Goal: Task Accomplishment & Management: Manage account settings

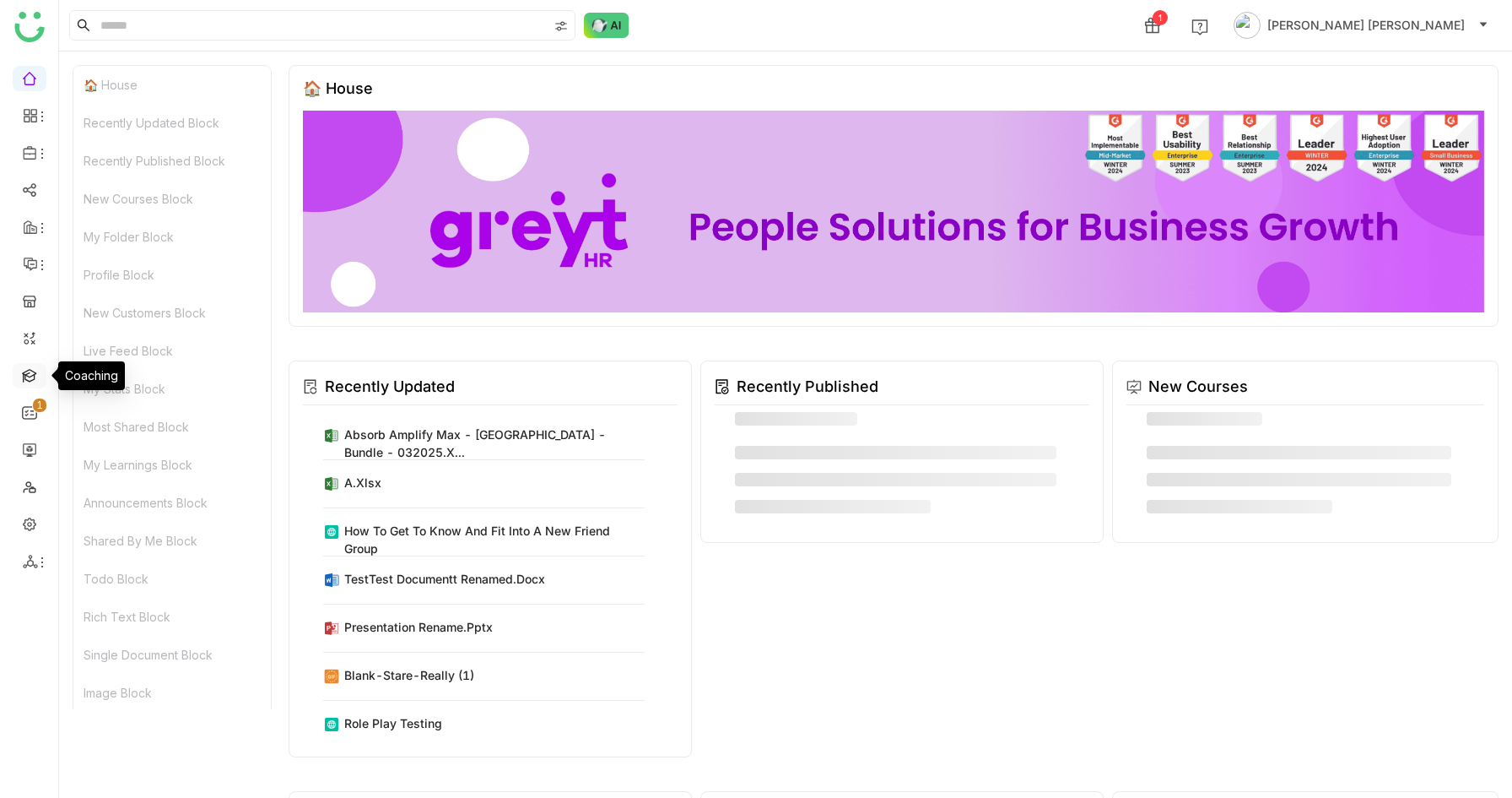
click at [22, 377] on link at bounding box center [29, 374] width 16 height 15
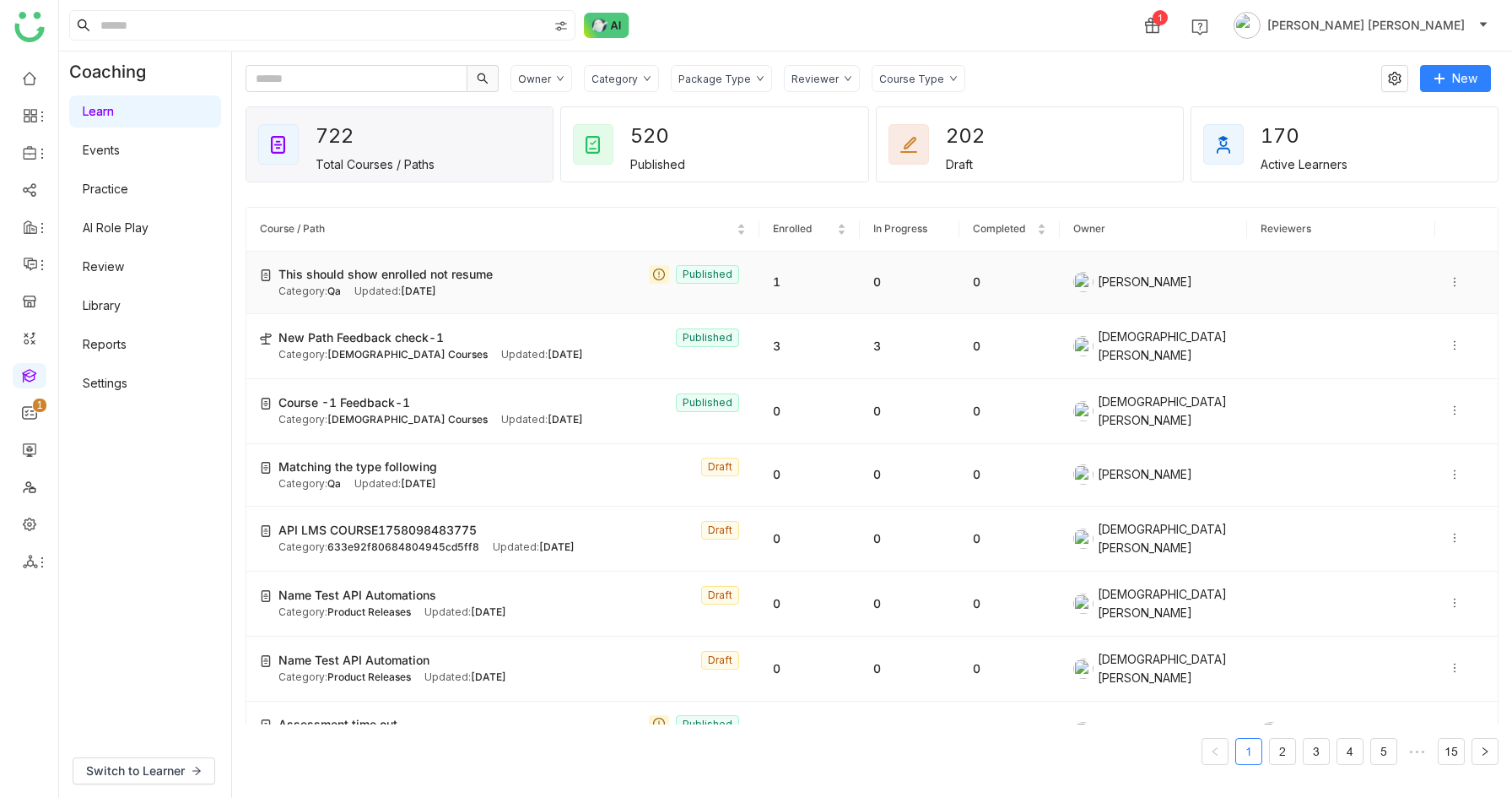
click at [405, 285] on span "Sep 17, 2025" at bounding box center [418, 290] width 35 height 13
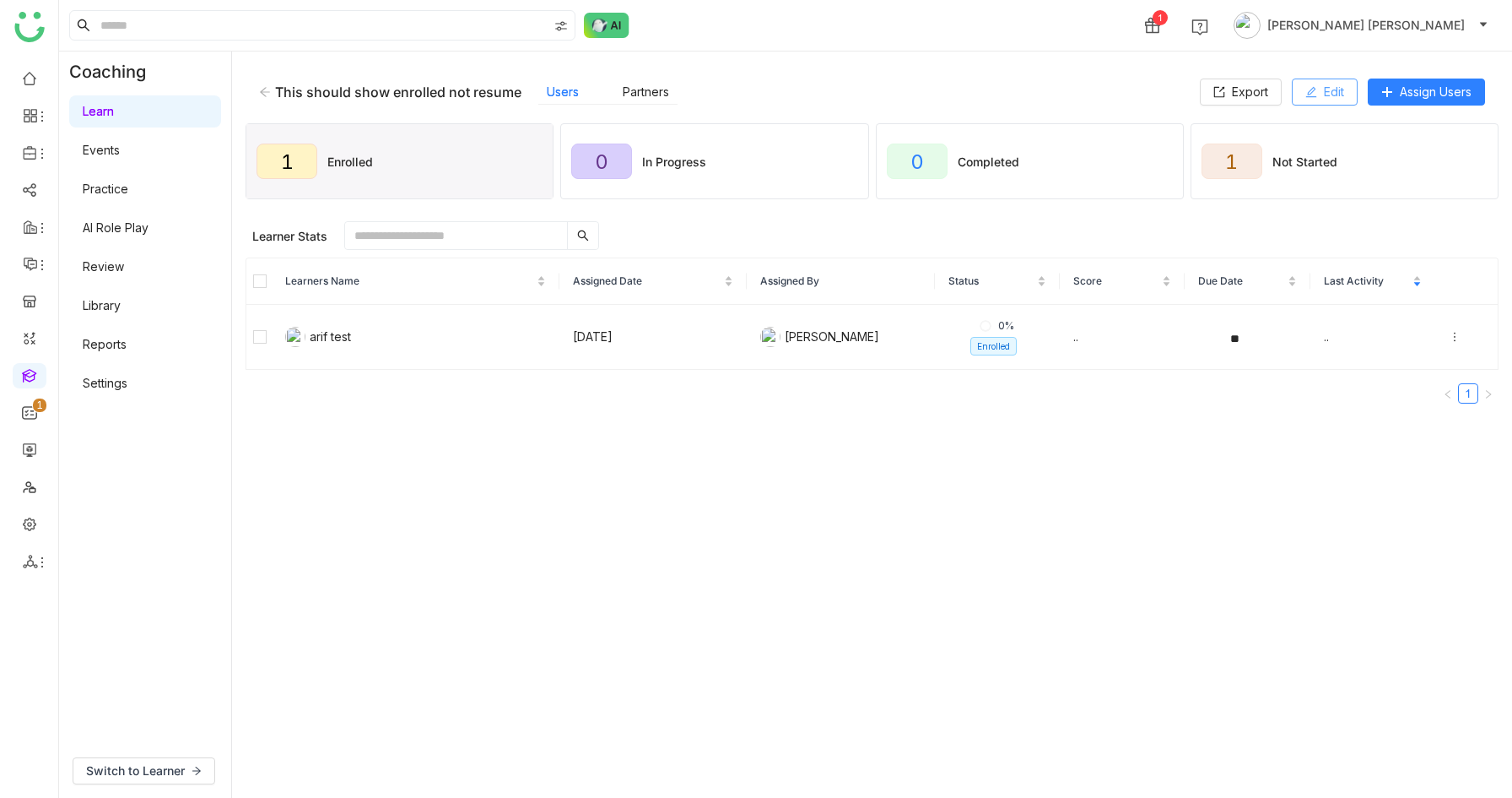
click at [1330, 89] on span "Edit" at bounding box center [1334, 92] width 20 height 18
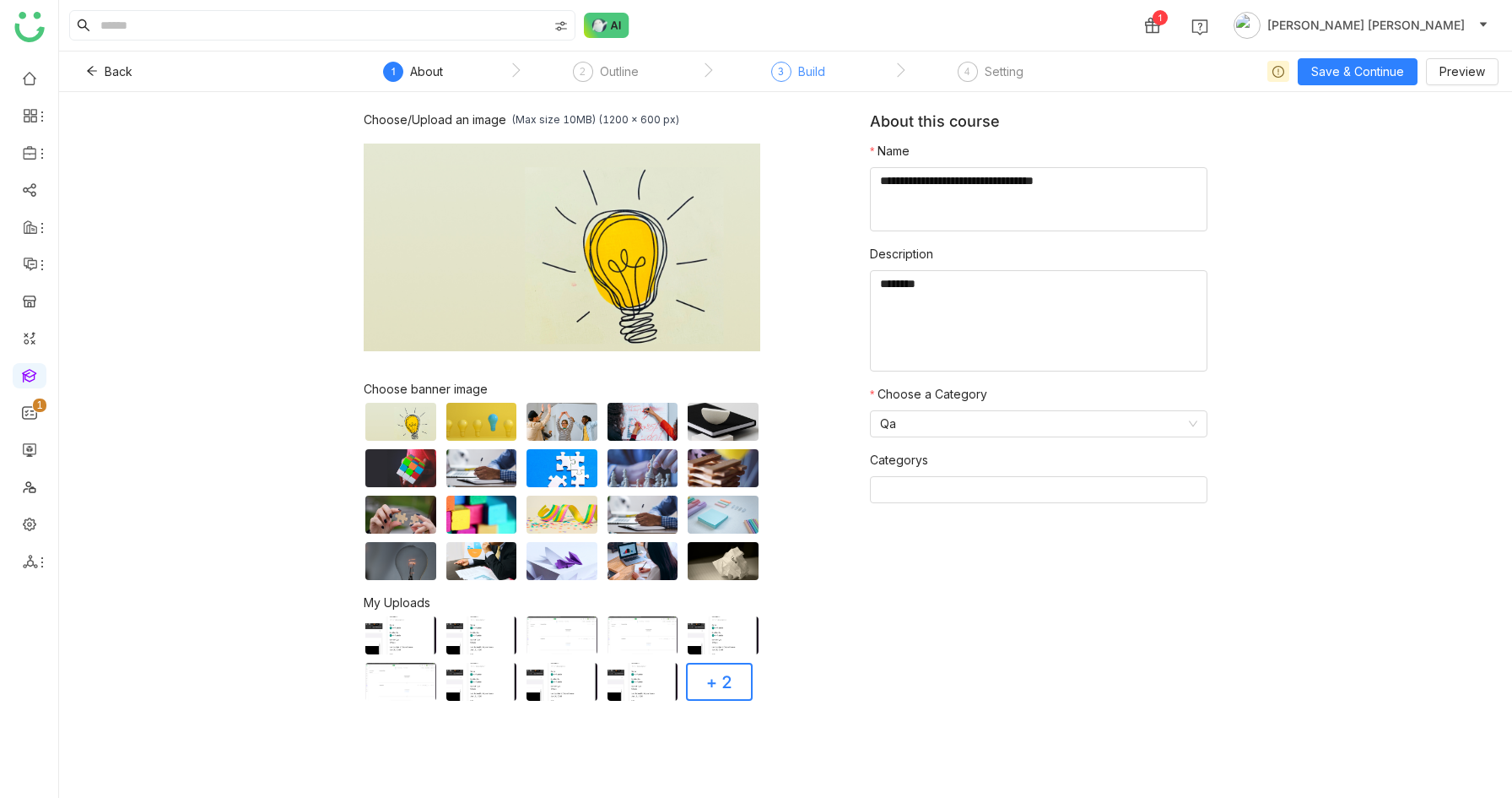
click at [826, 68] on div "Build" at bounding box center [812, 71] width 27 height 20
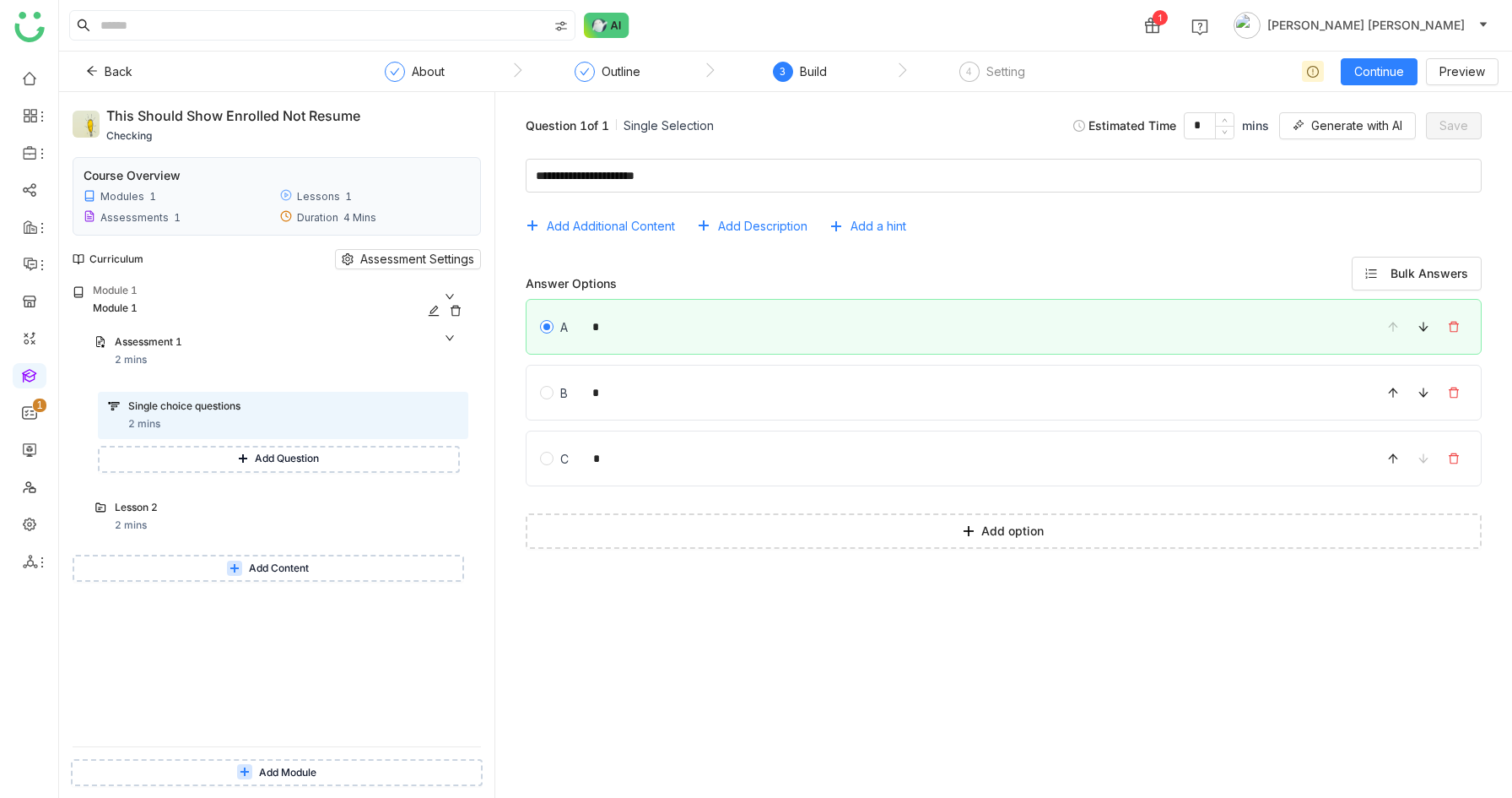
click at [281, 290] on div "Module 1" at bounding box center [280, 291] width 375 height 18
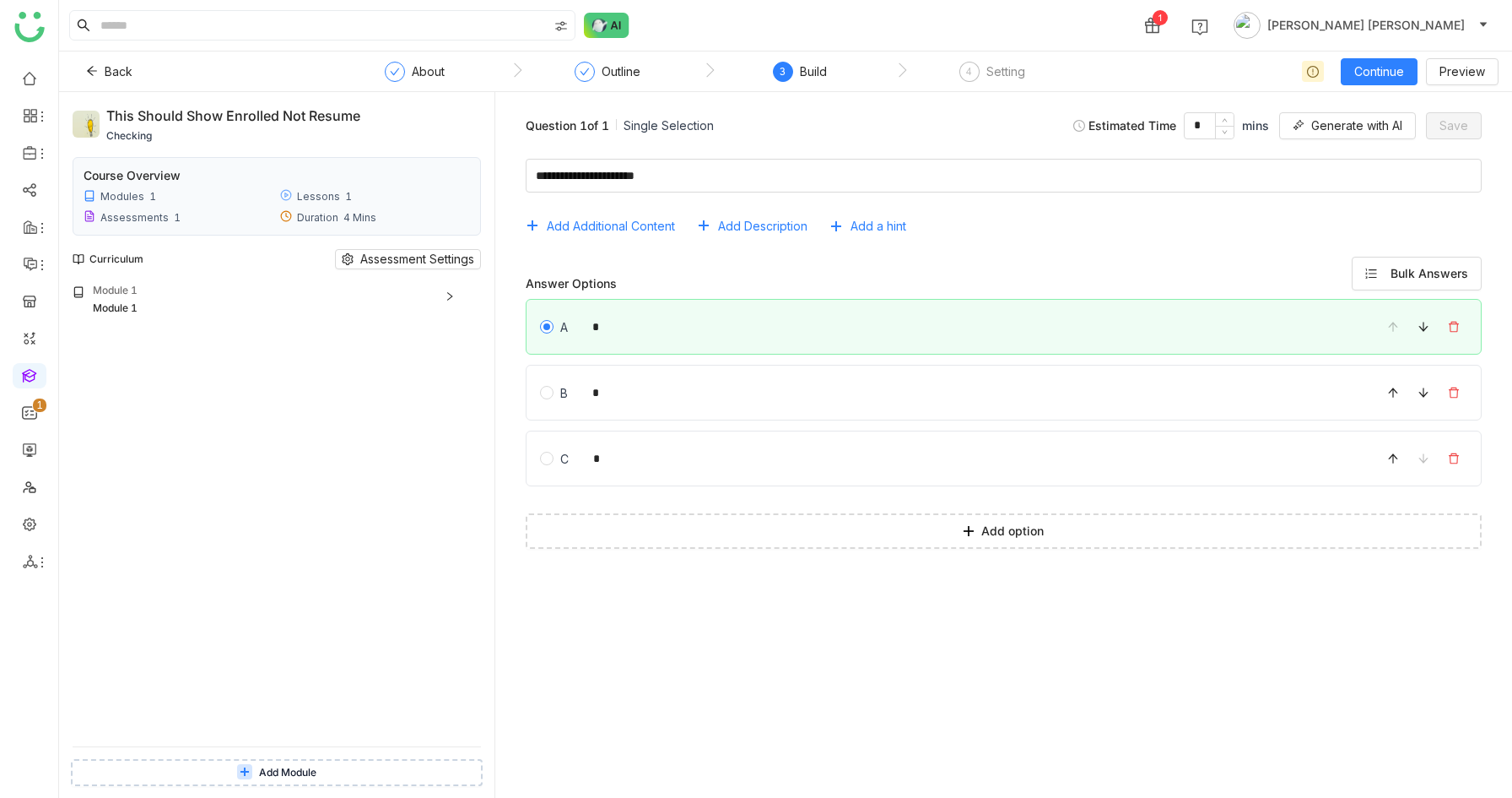
click at [303, 764] on span "Add Module" at bounding box center [288, 772] width 57 height 16
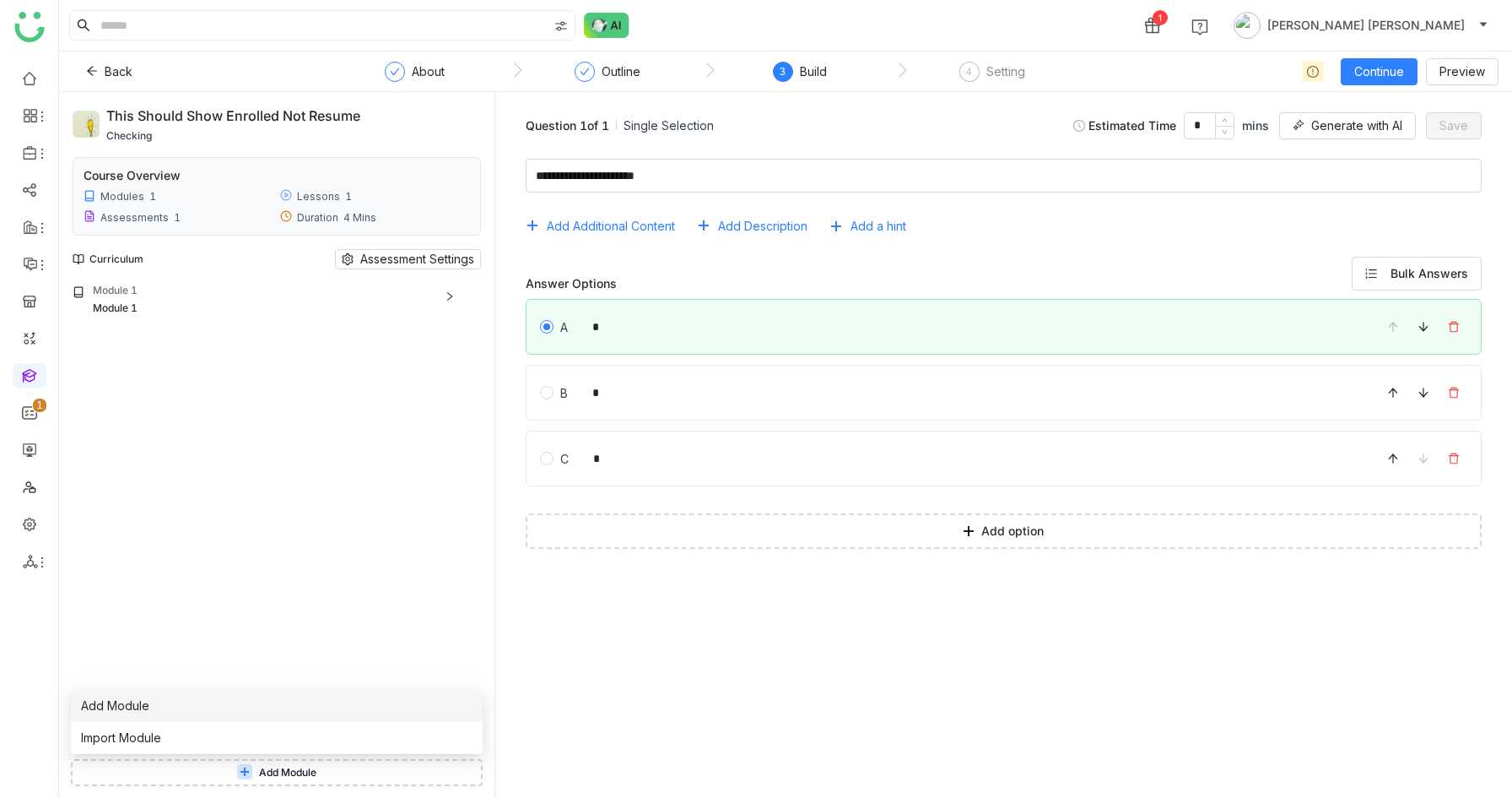
click at [236, 713] on li "Add Module" at bounding box center [277, 705] width 411 height 32
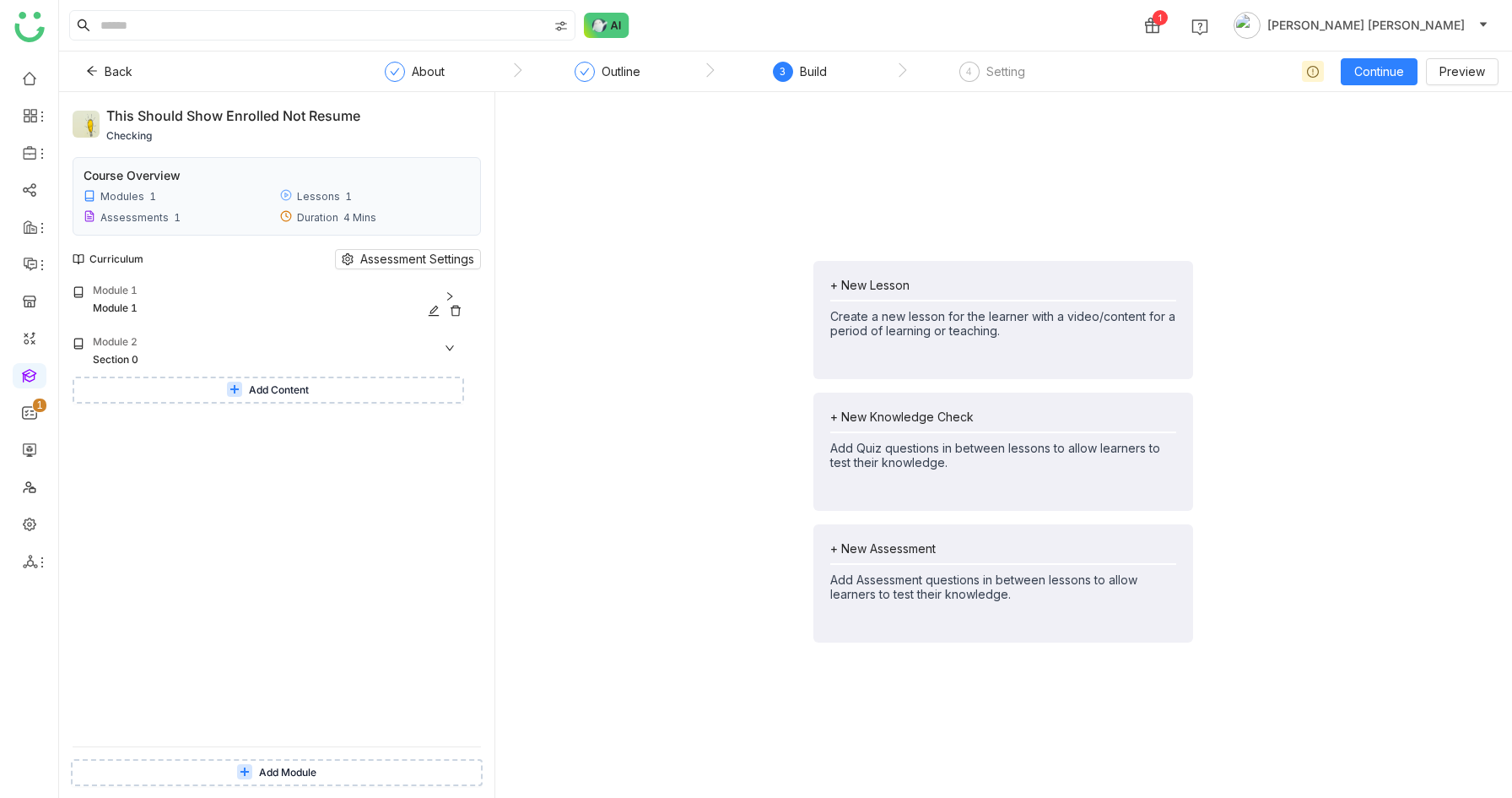
click at [239, 285] on div "Module 1" at bounding box center [280, 291] width 375 height 18
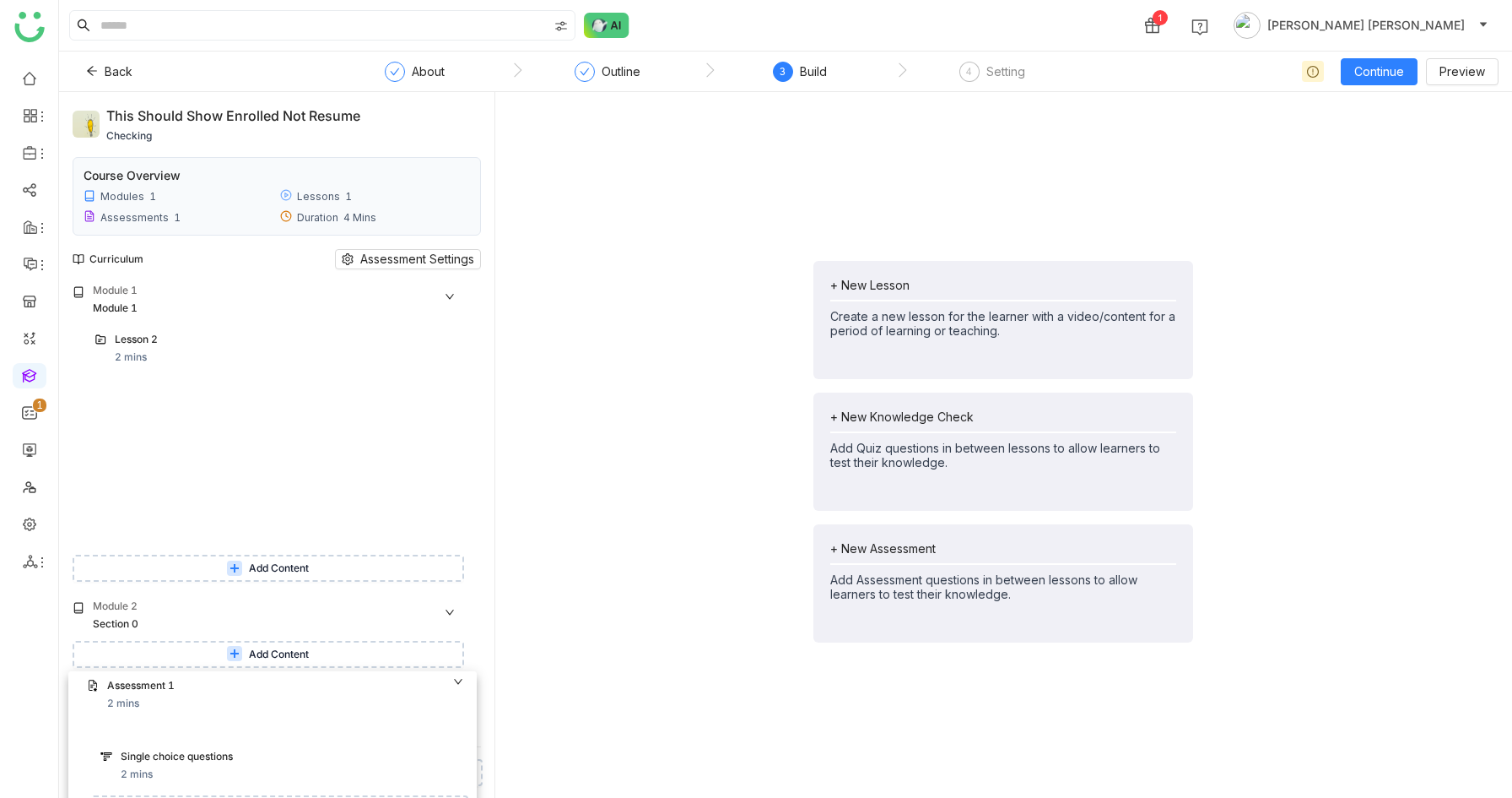
drag, startPoint x: 207, startPoint y: 339, endPoint x: 203, endPoint y: 686, distance: 347.0
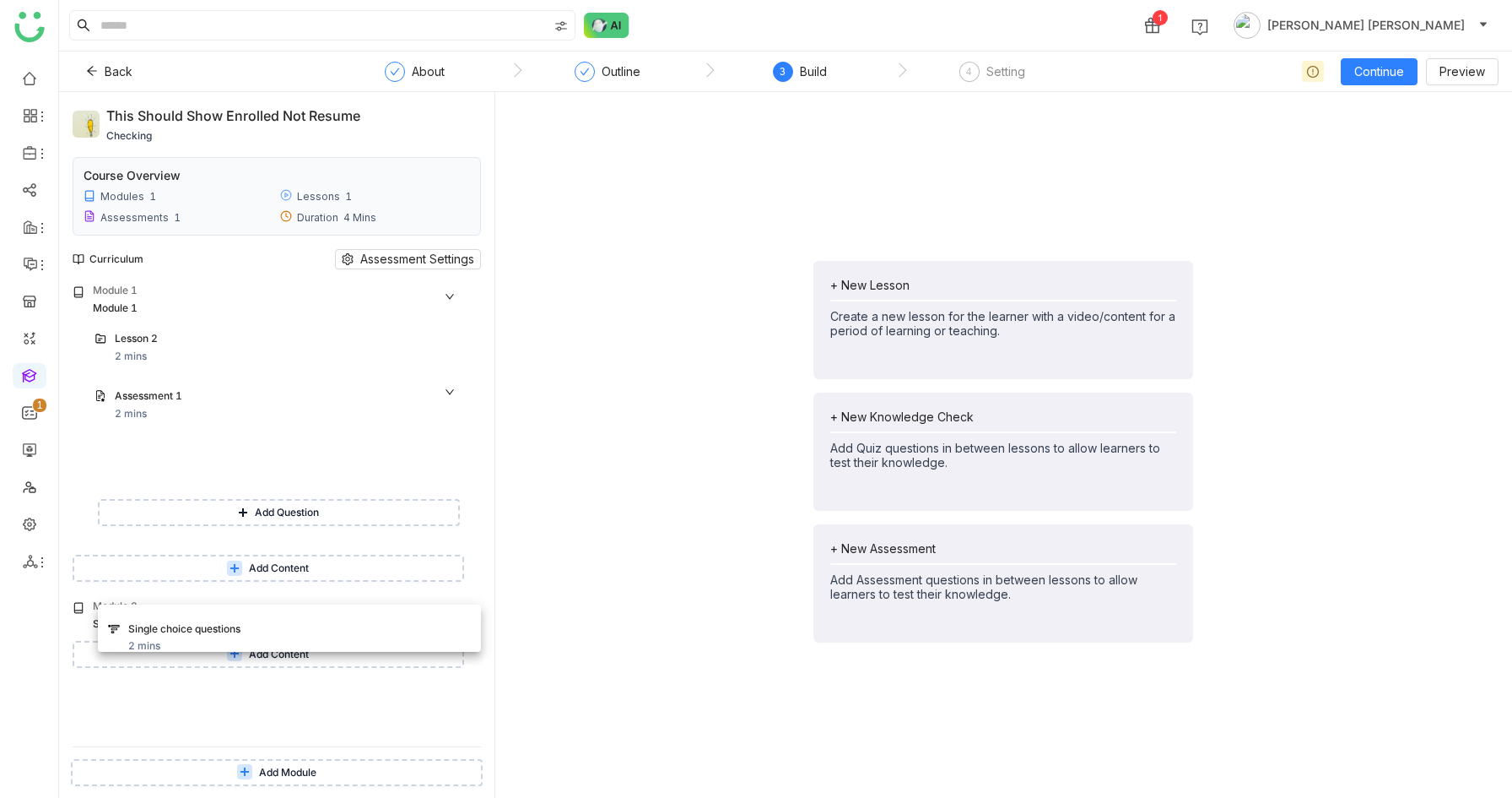
drag, startPoint x: 182, startPoint y: 454, endPoint x: 178, endPoint y: 622, distance: 168.0
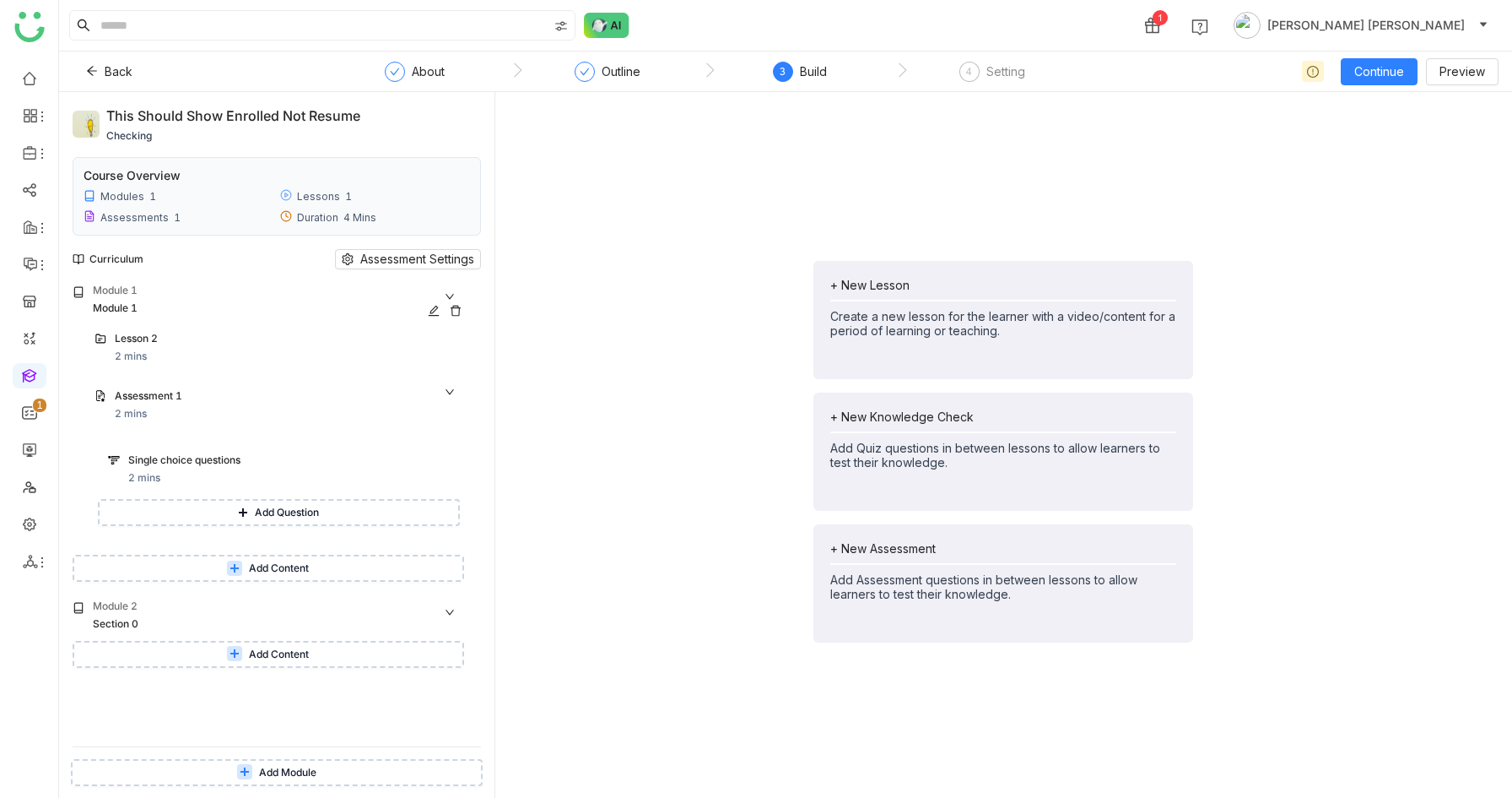
click at [184, 297] on div "Module 1" at bounding box center [280, 291] width 375 height 18
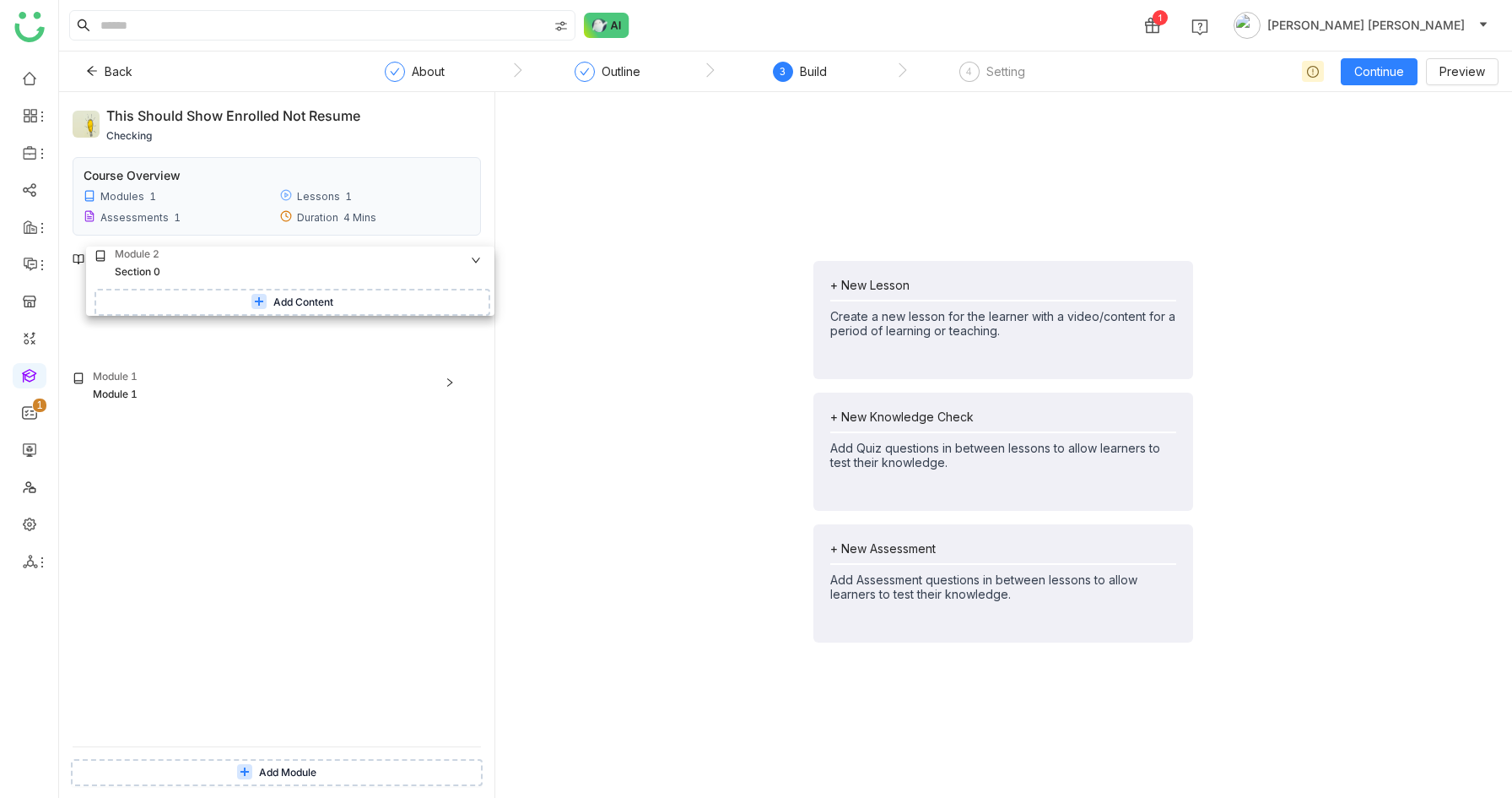
drag, startPoint x: 165, startPoint y: 350, endPoint x: 179, endPoint y: 263, distance: 88.1
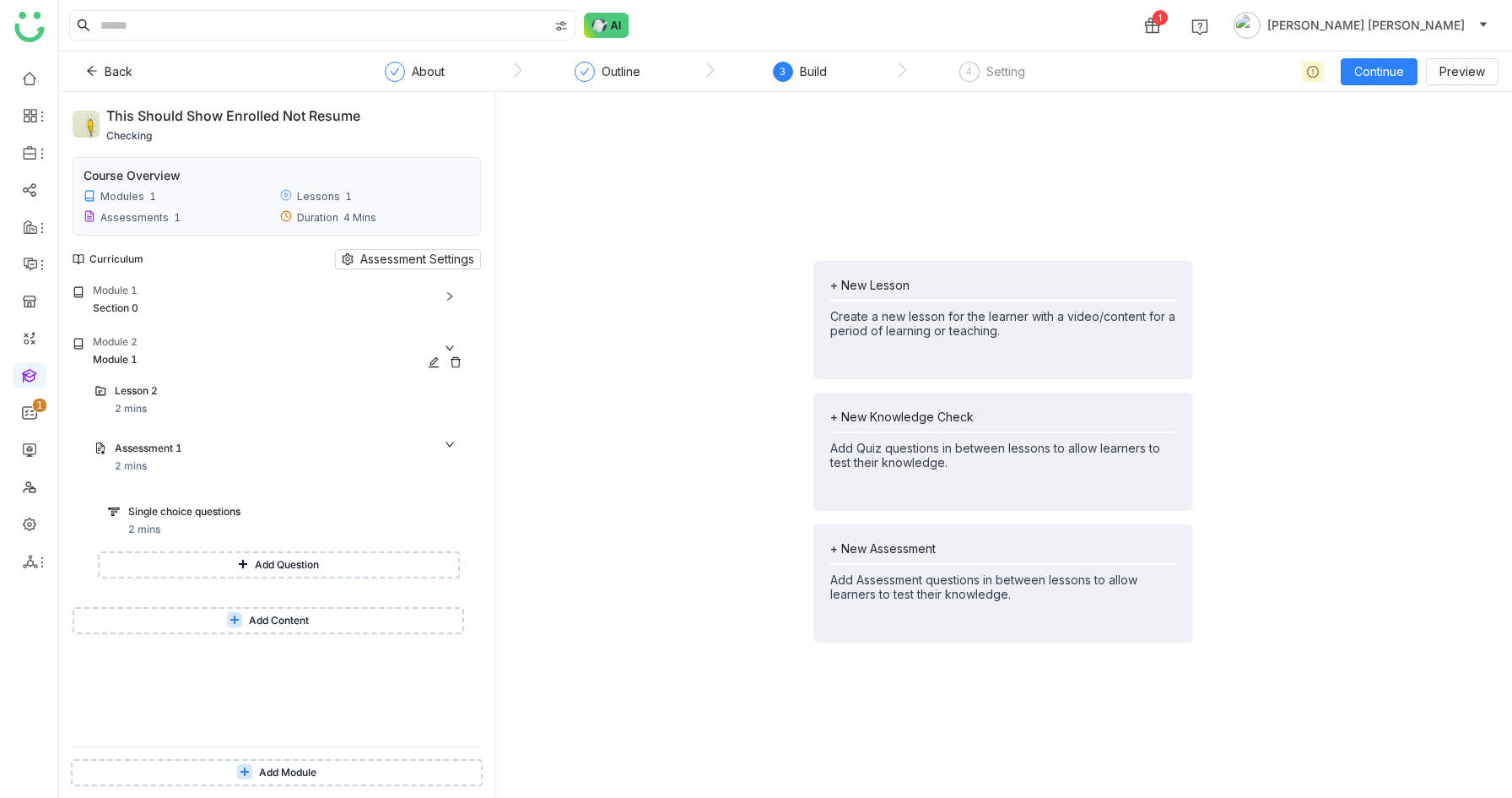
click at [155, 344] on div "Module 2" at bounding box center [280, 343] width 375 height 18
click at [166, 290] on div "Module 1" at bounding box center [280, 291] width 375 height 18
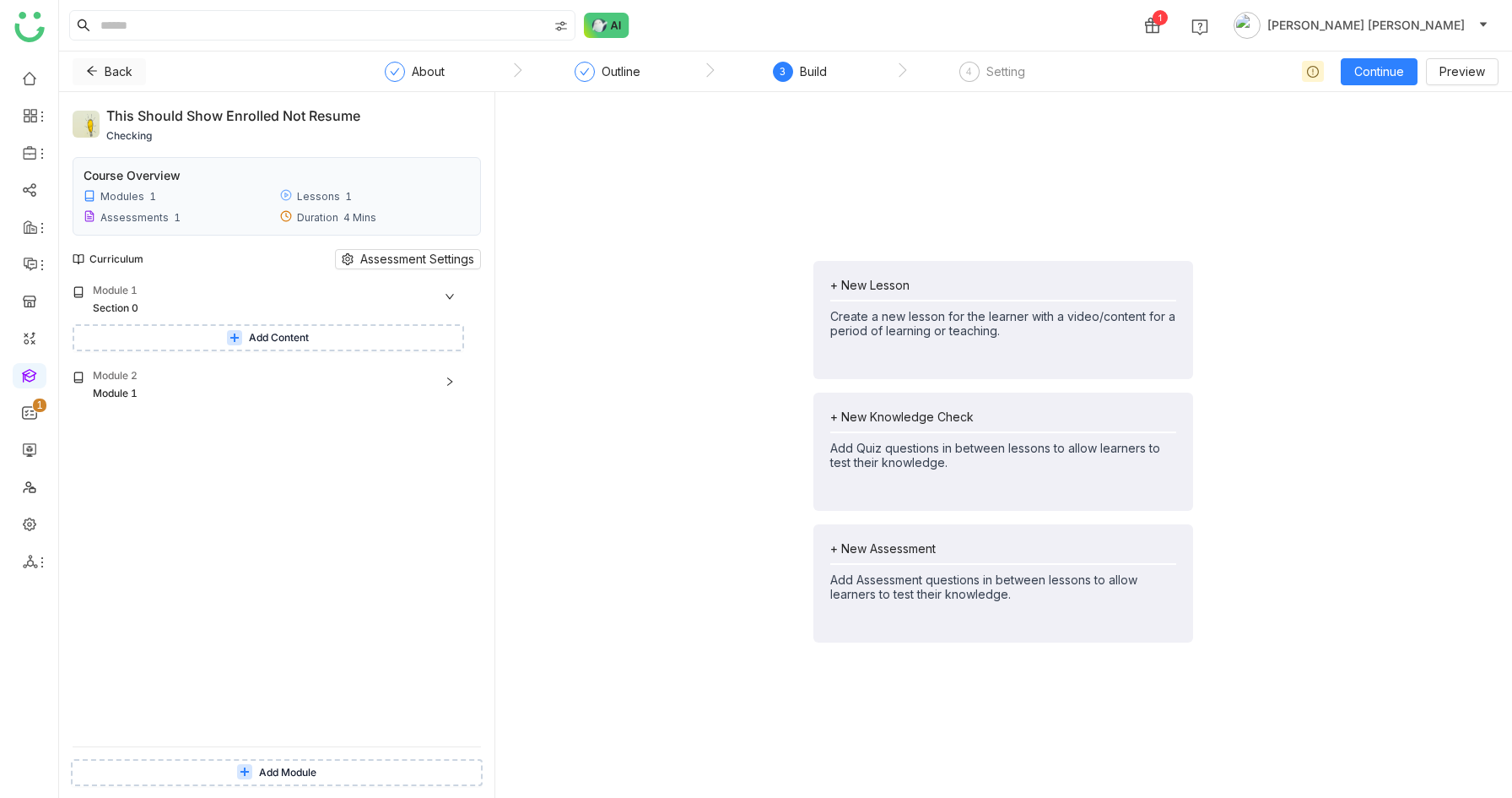
click at [86, 67] on icon at bounding box center [93, 71] width 12 height 12
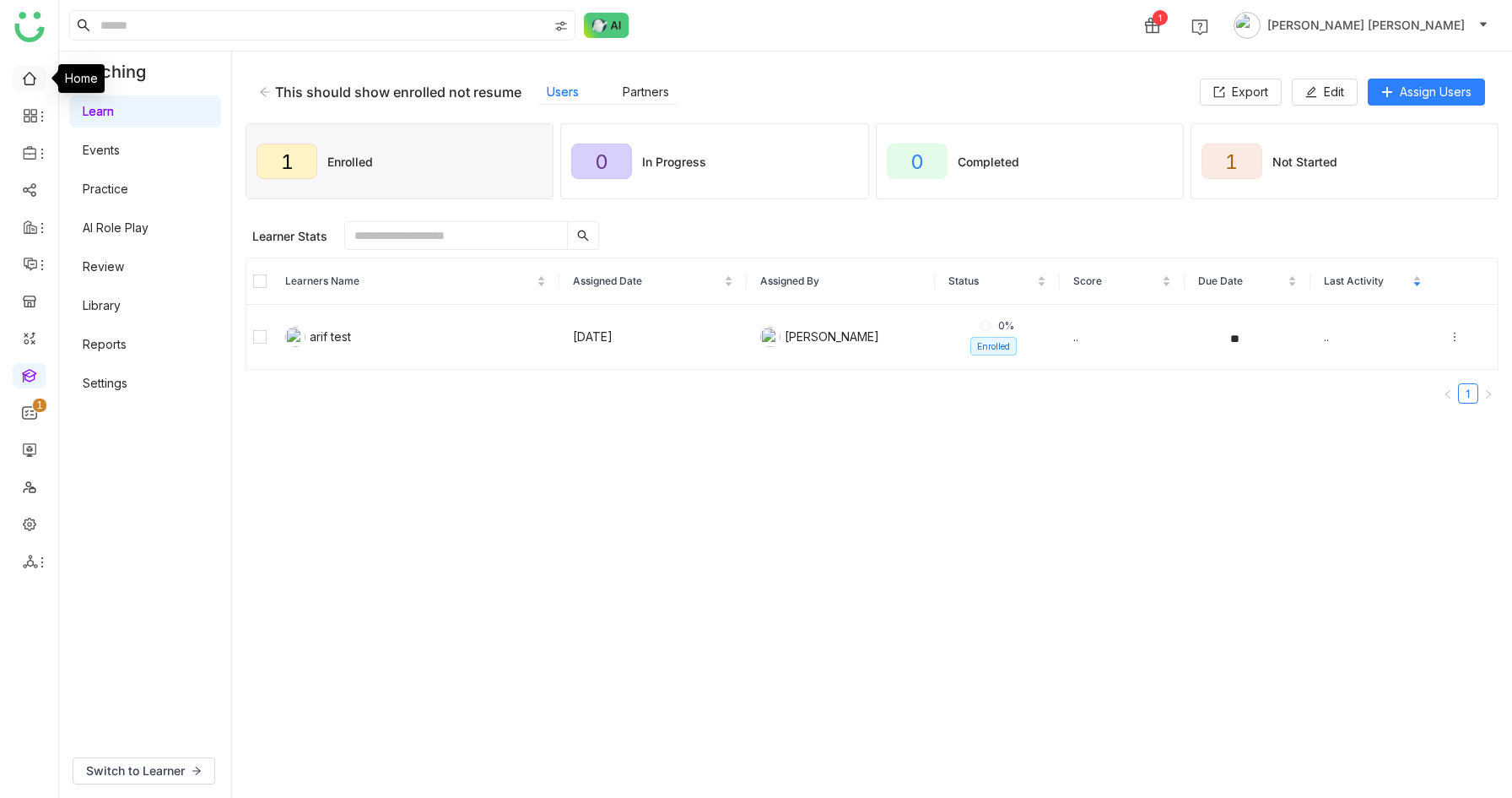
click at [24, 74] on link at bounding box center [29, 77] width 16 height 15
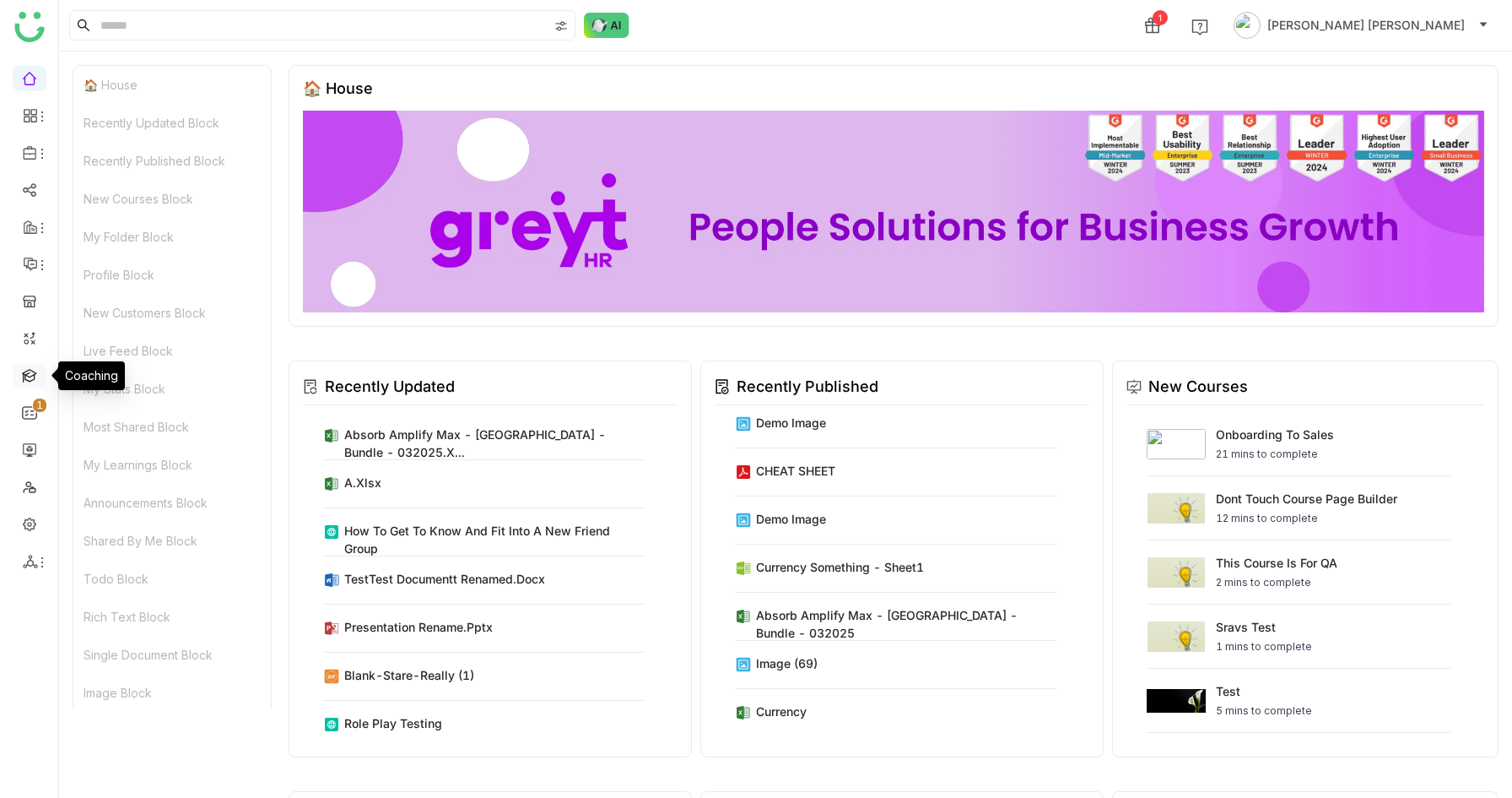
click at [33, 373] on link at bounding box center [29, 374] width 16 height 15
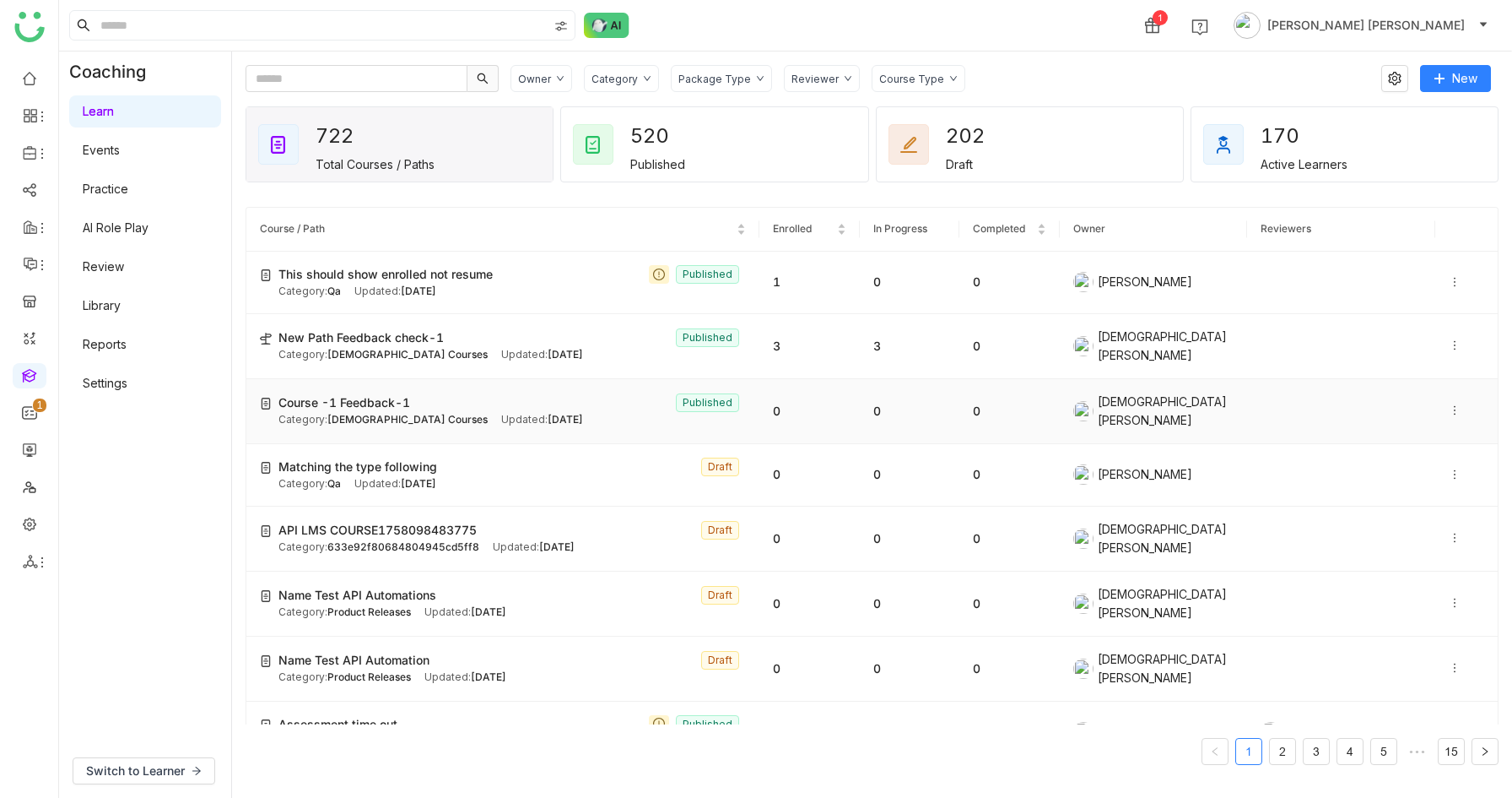
click at [520, 396] on div "Course -1 Feedback-1 Published" at bounding box center [512, 402] width 468 height 18
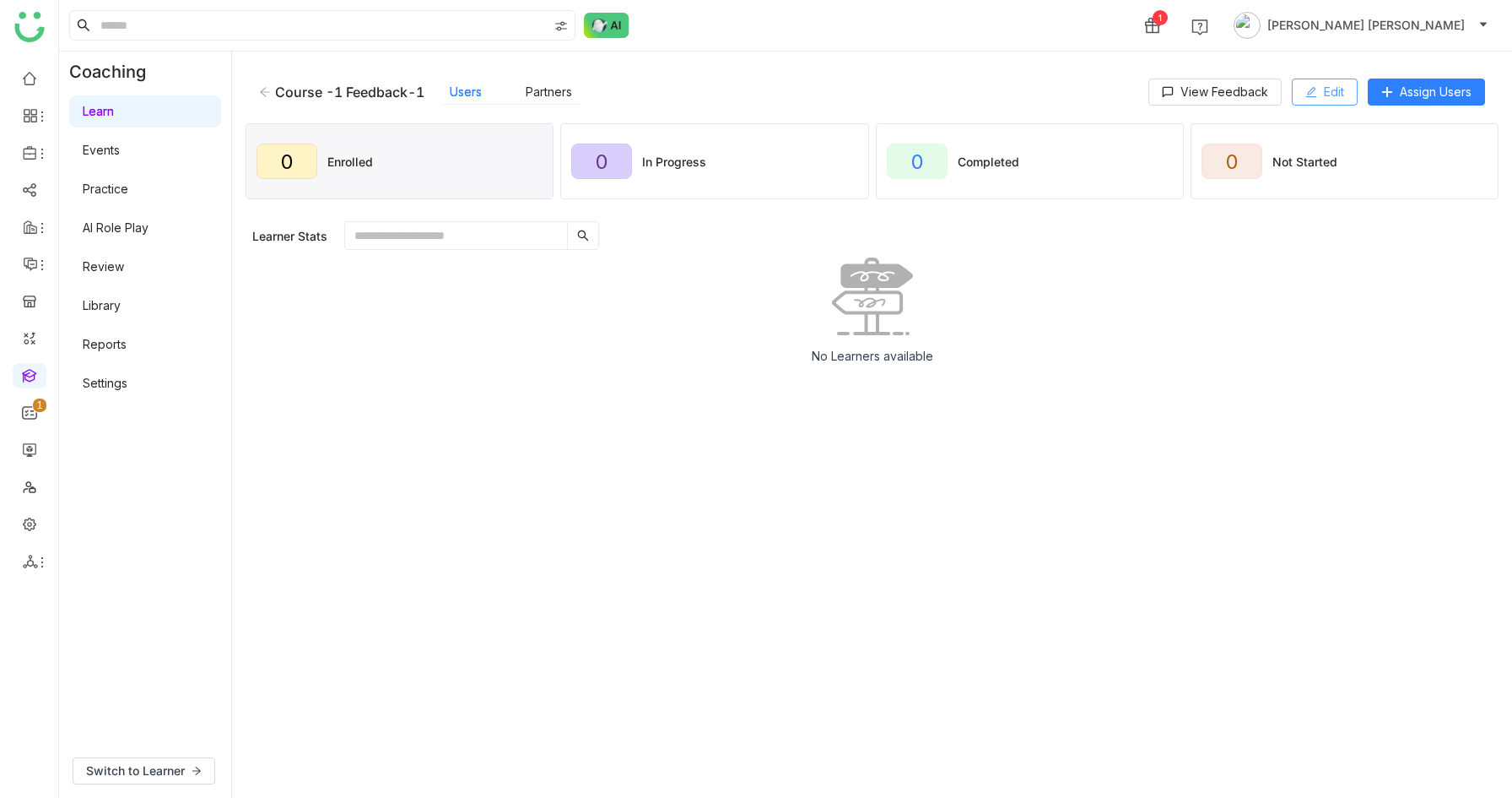
click at [1331, 93] on span "Edit" at bounding box center [1334, 92] width 20 height 18
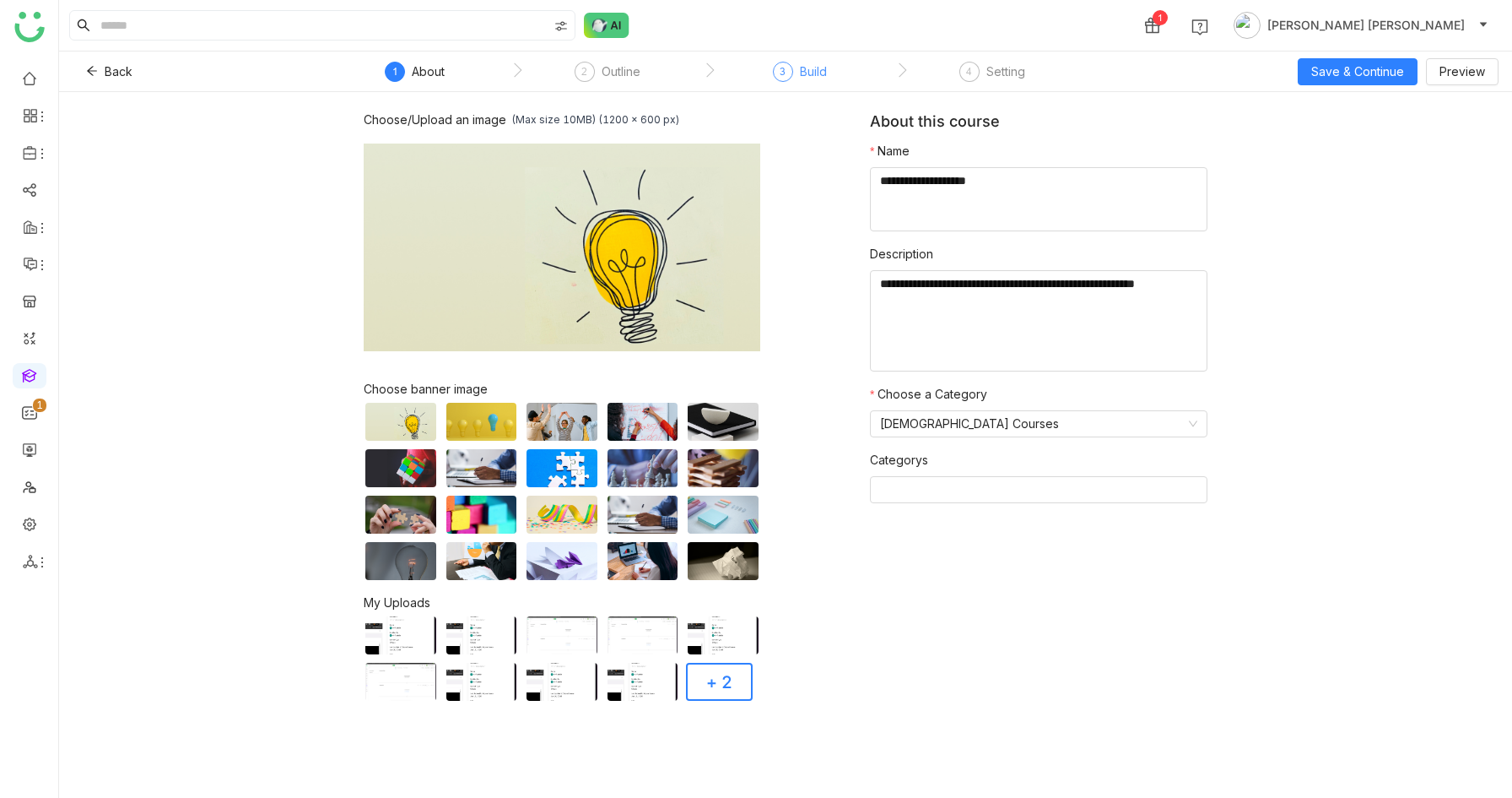
click at [787, 65] on div "3" at bounding box center [782, 71] width 20 height 20
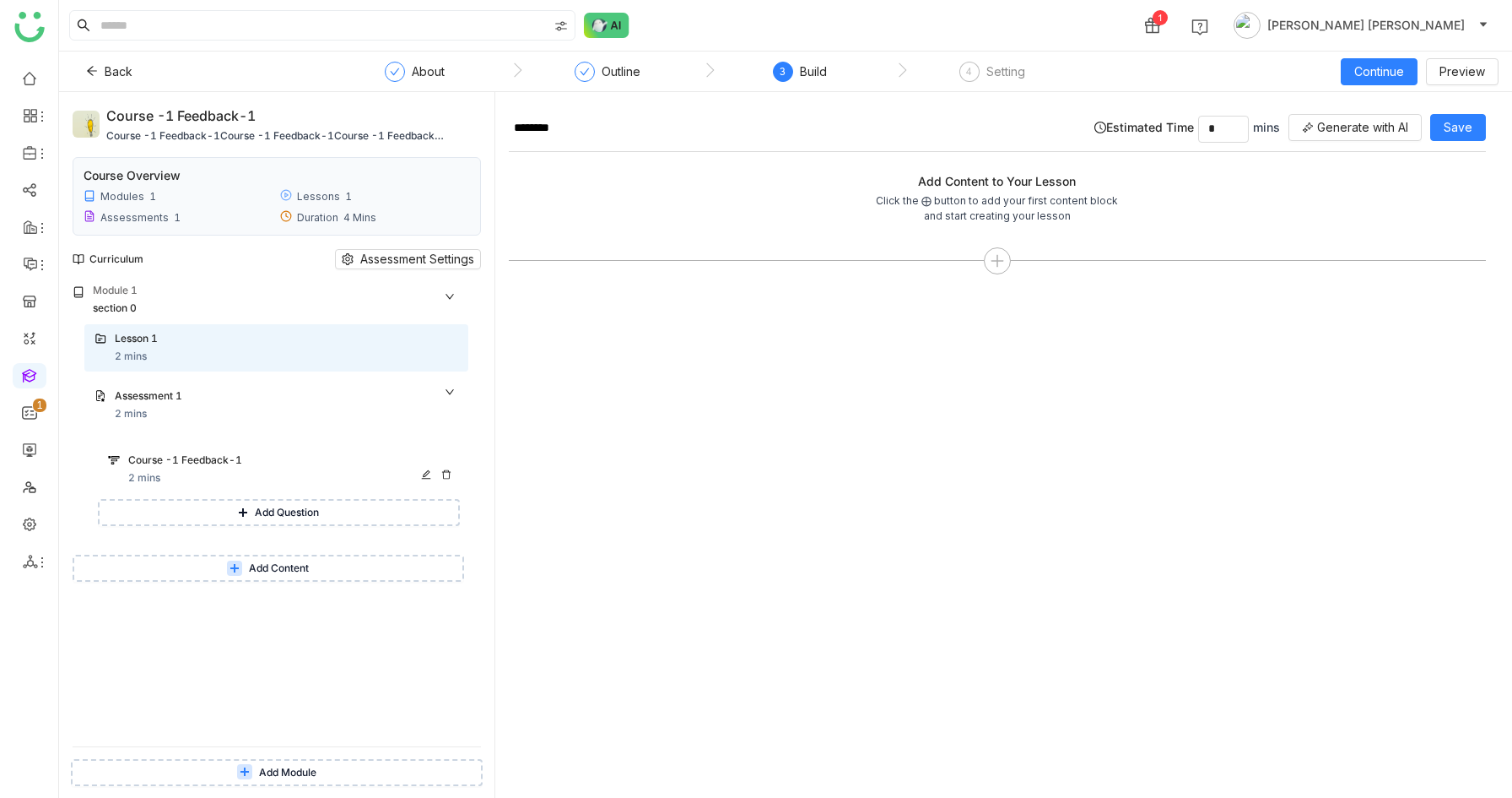
click at [258, 462] on div "Course -1 Feedback-1" at bounding box center [273, 460] width 290 height 16
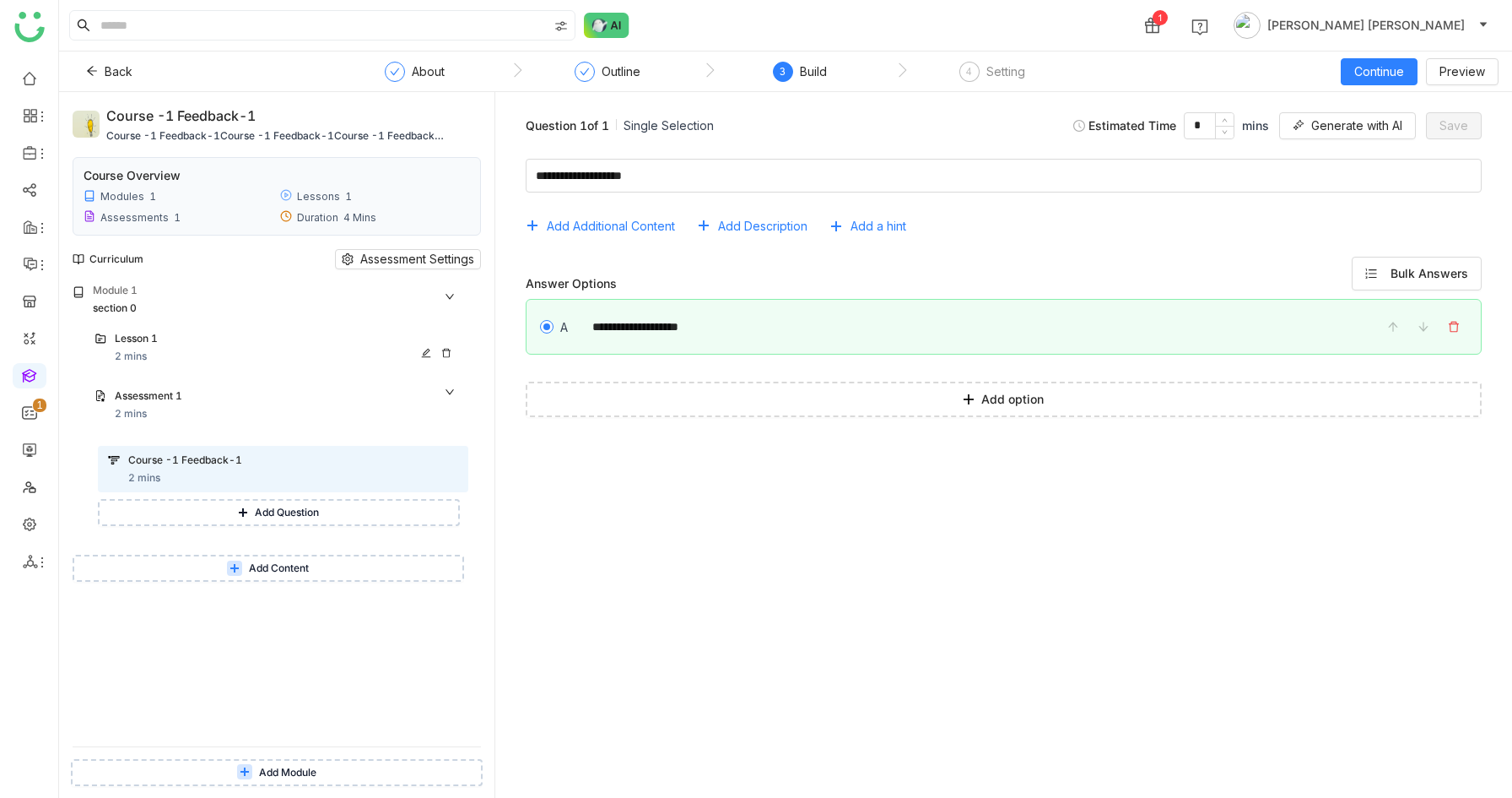
click at [193, 337] on div "Lesson 1" at bounding box center [265, 339] width 302 height 16
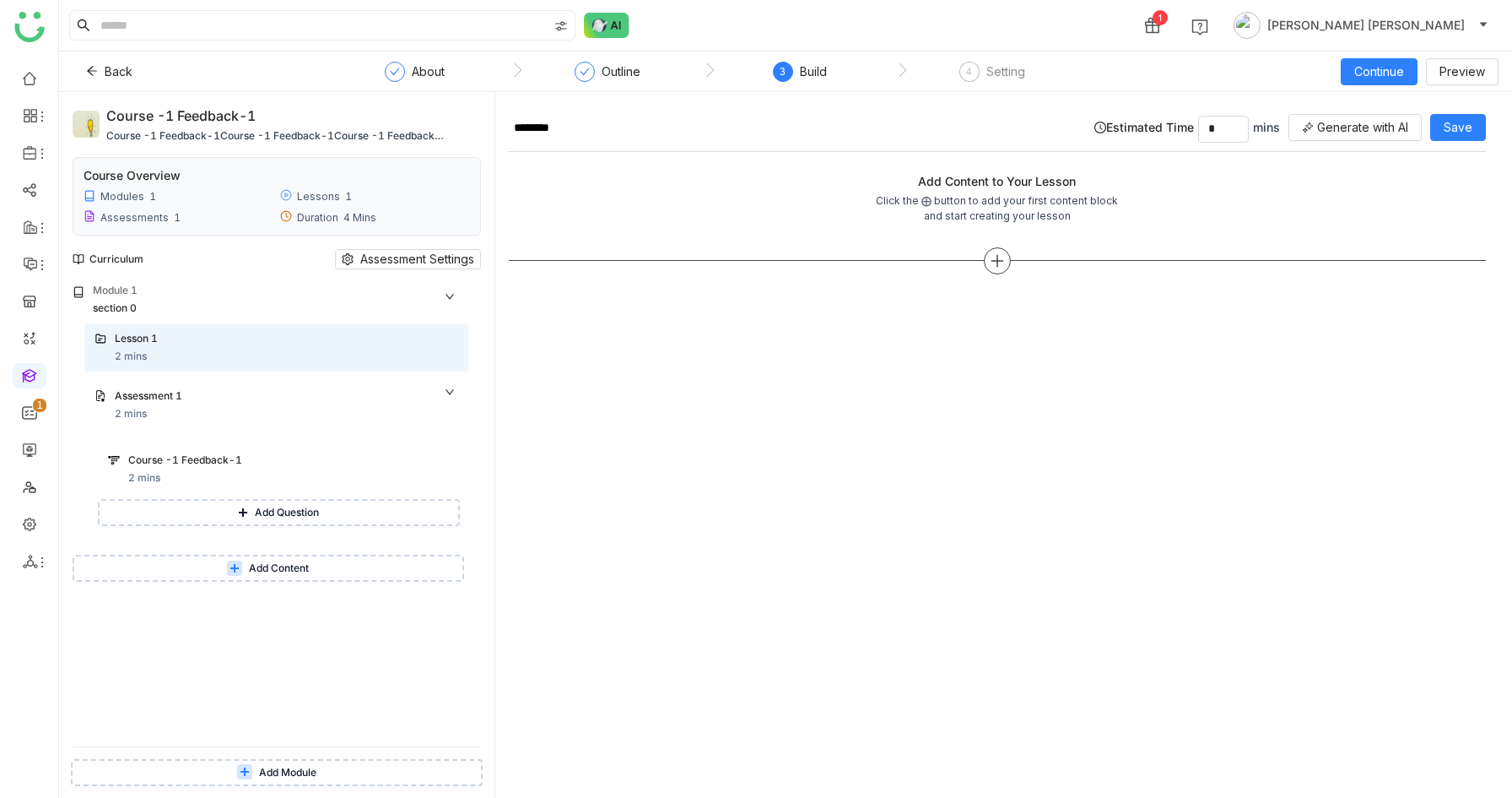
click at [998, 264] on icon at bounding box center [998, 261] width 16 height 16
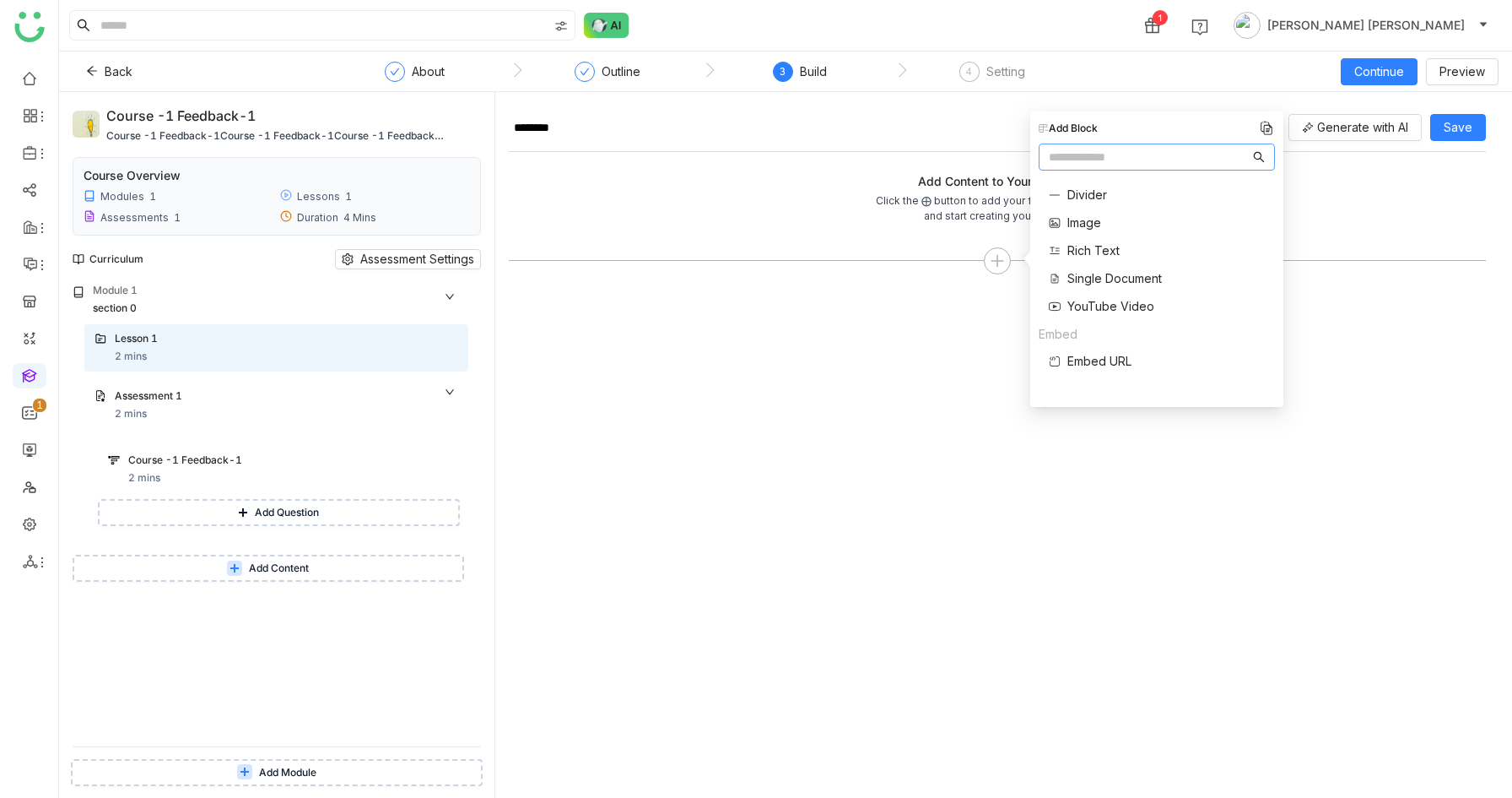
click at [1084, 272] on span "Single Document" at bounding box center [1114, 278] width 94 height 18
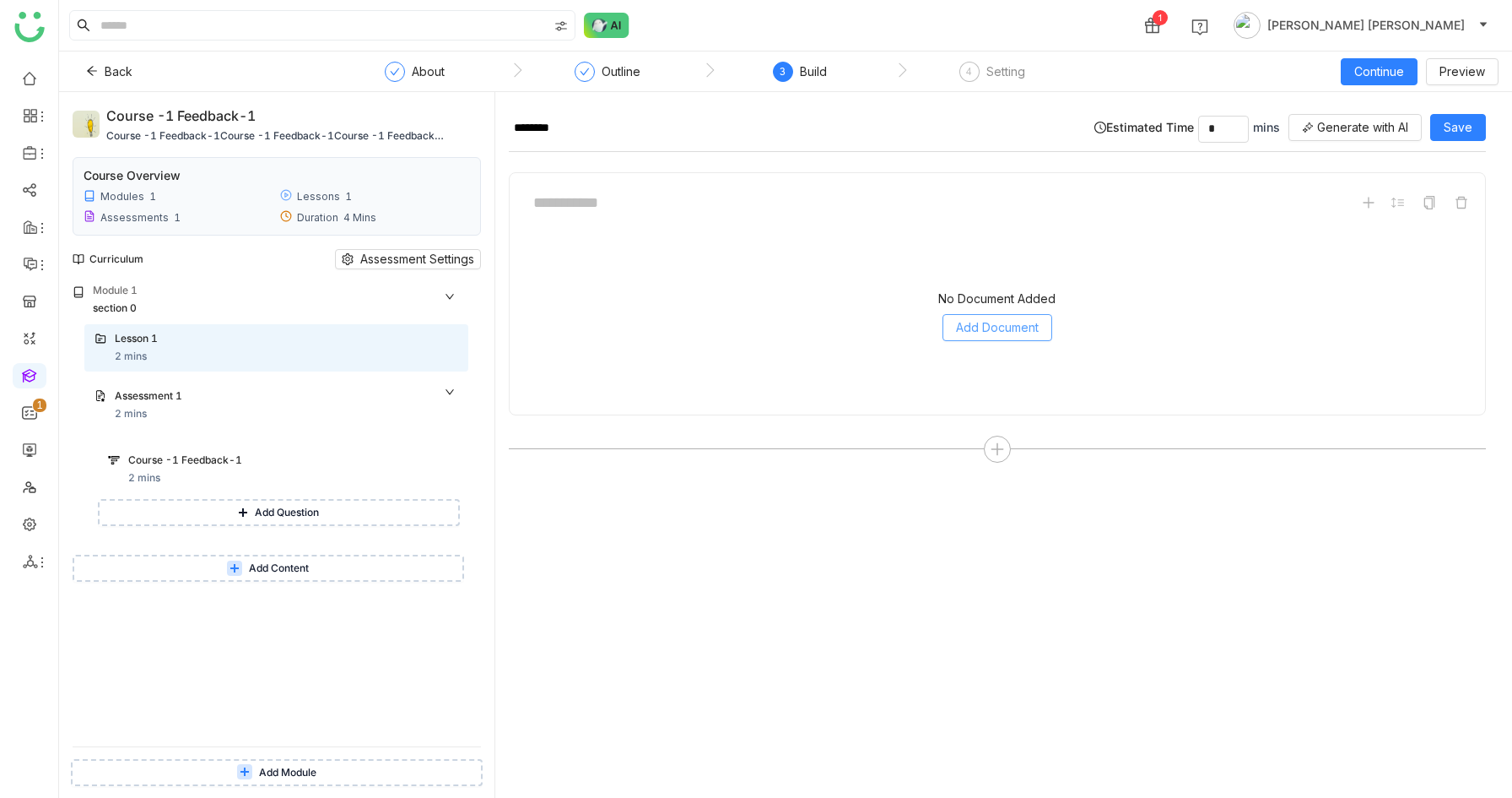
click at [1005, 314] on button "Add Document" at bounding box center [997, 327] width 110 height 27
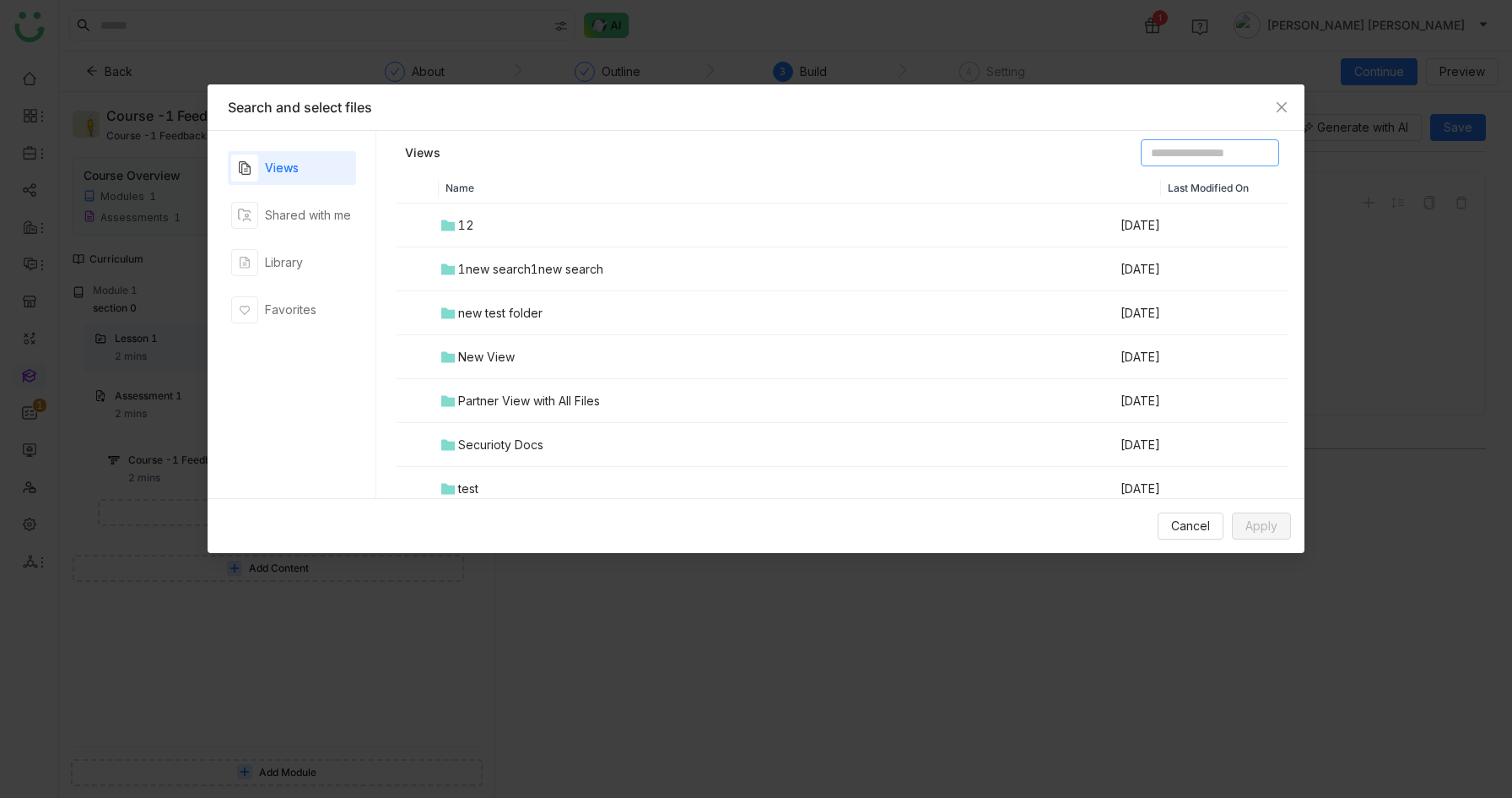
click at [1168, 147] on input at bounding box center [1210, 152] width 138 height 27
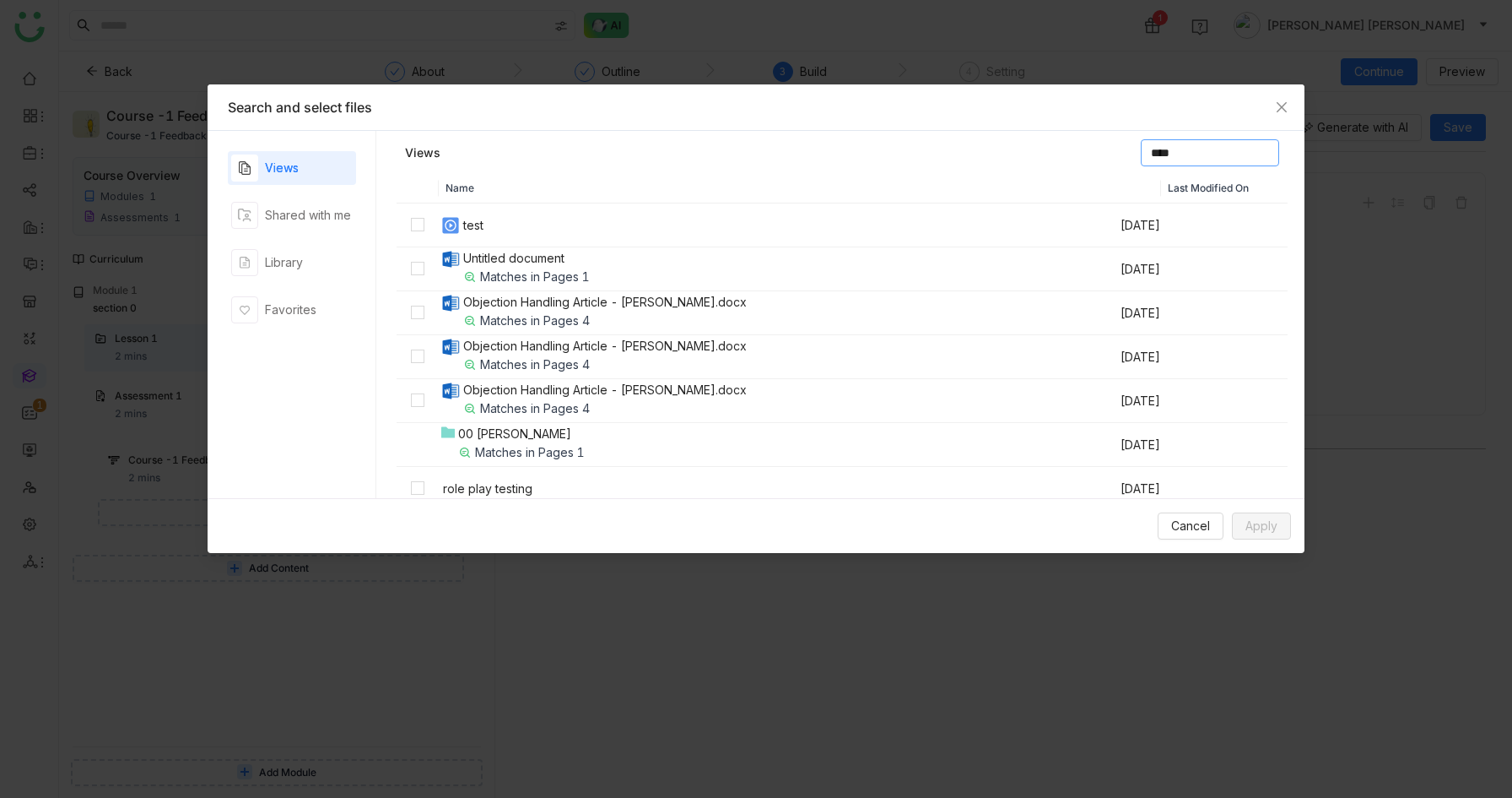
type input "****"
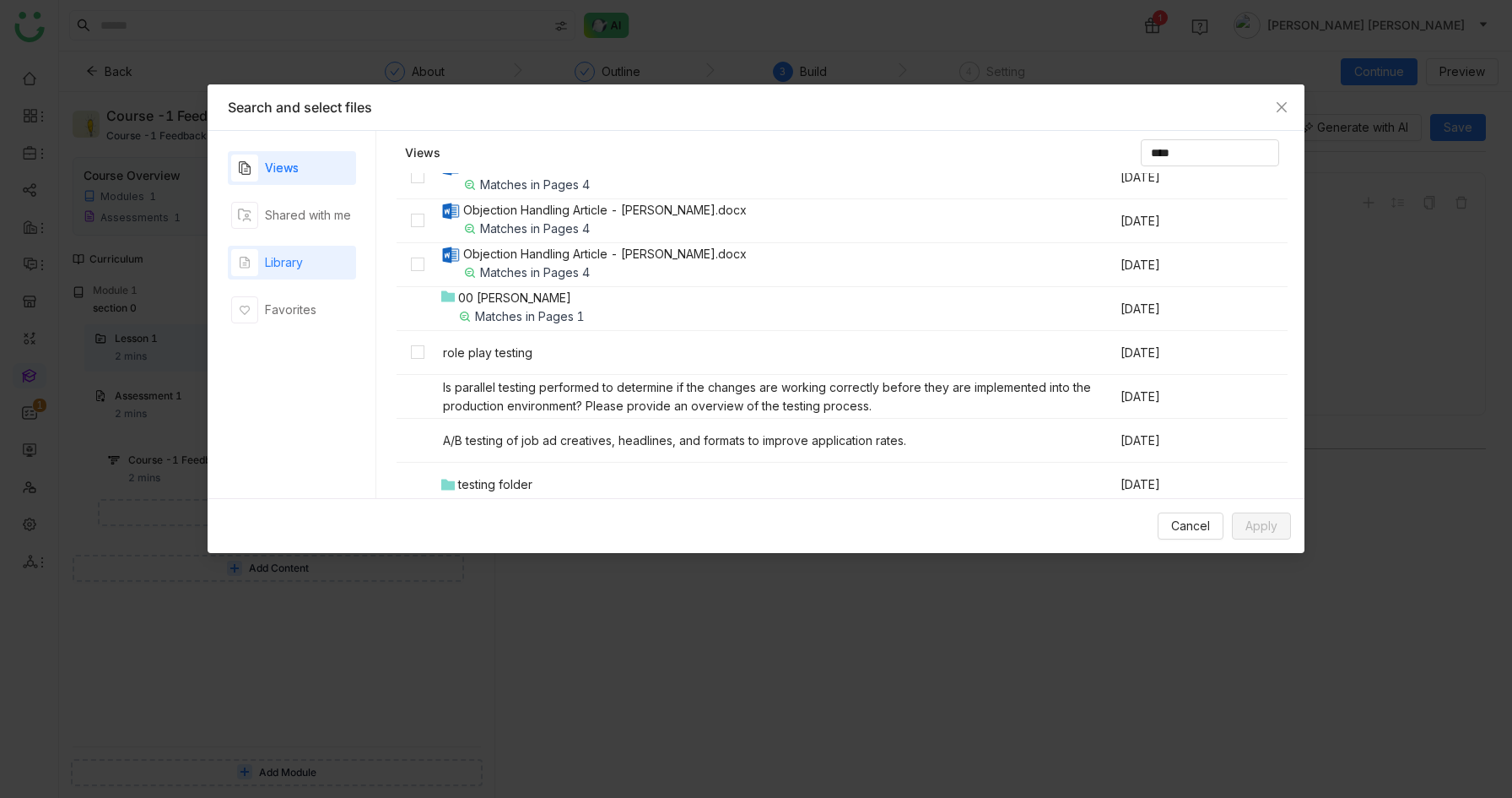
click at [284, 265] on div "Library" at bounding box center [284, 262] width 38 height 18
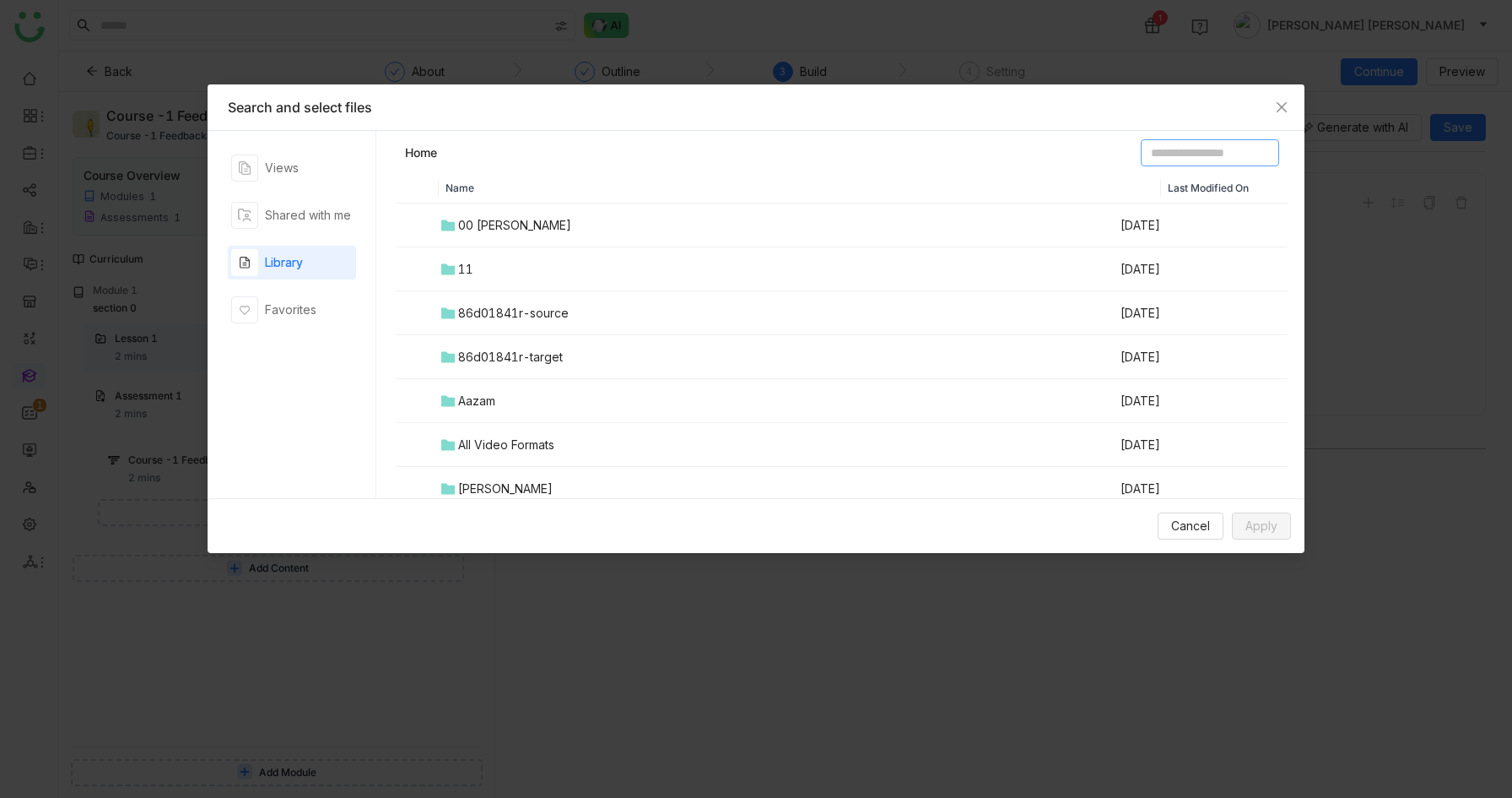
click at [1204, 152] on input at bounding box center [1210, 152] width 138 height 27
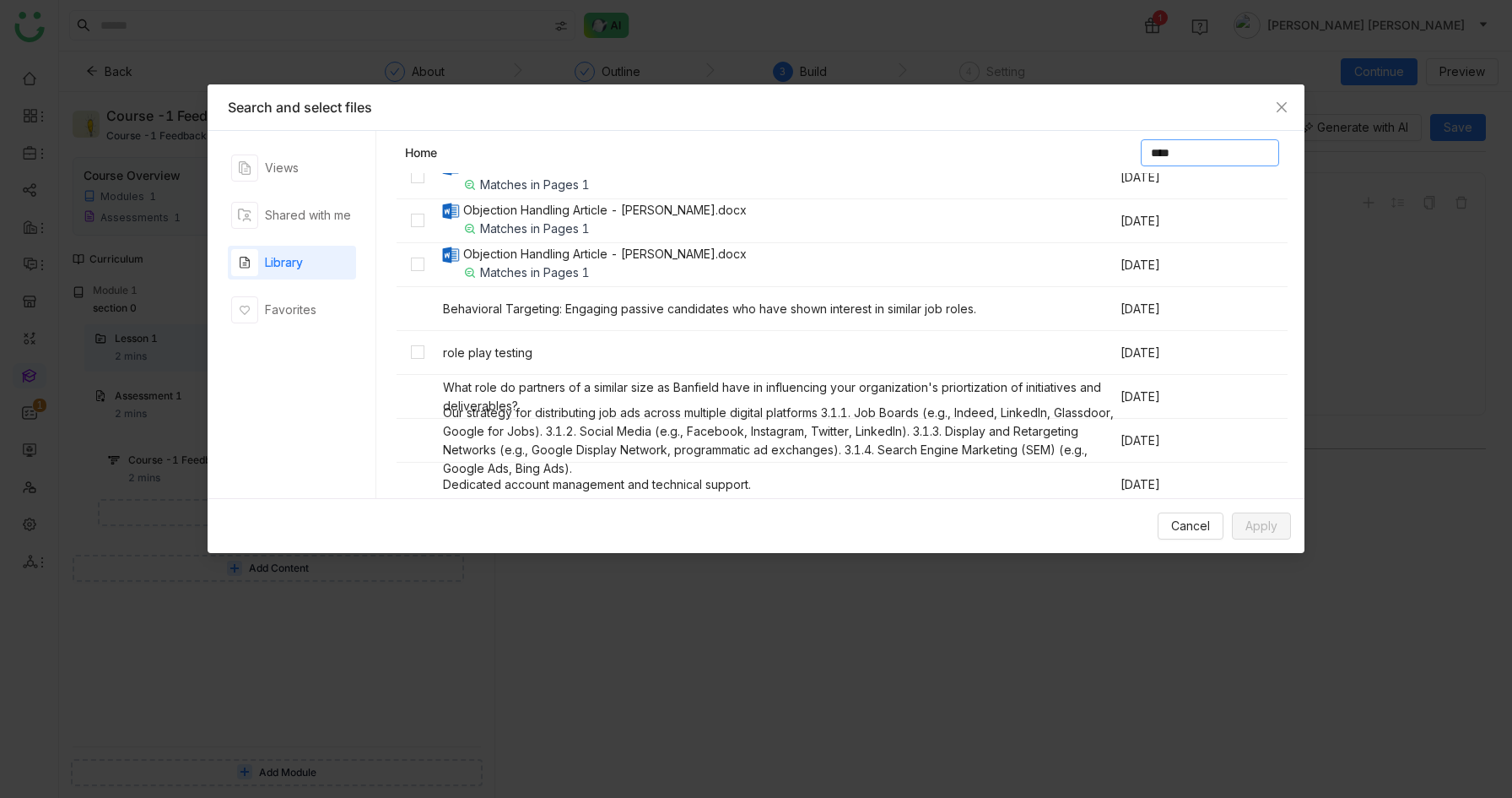
type input "****"
click at [1251, 528] on span "Apply" at bounding box center [1261, 525] width 32 height 18
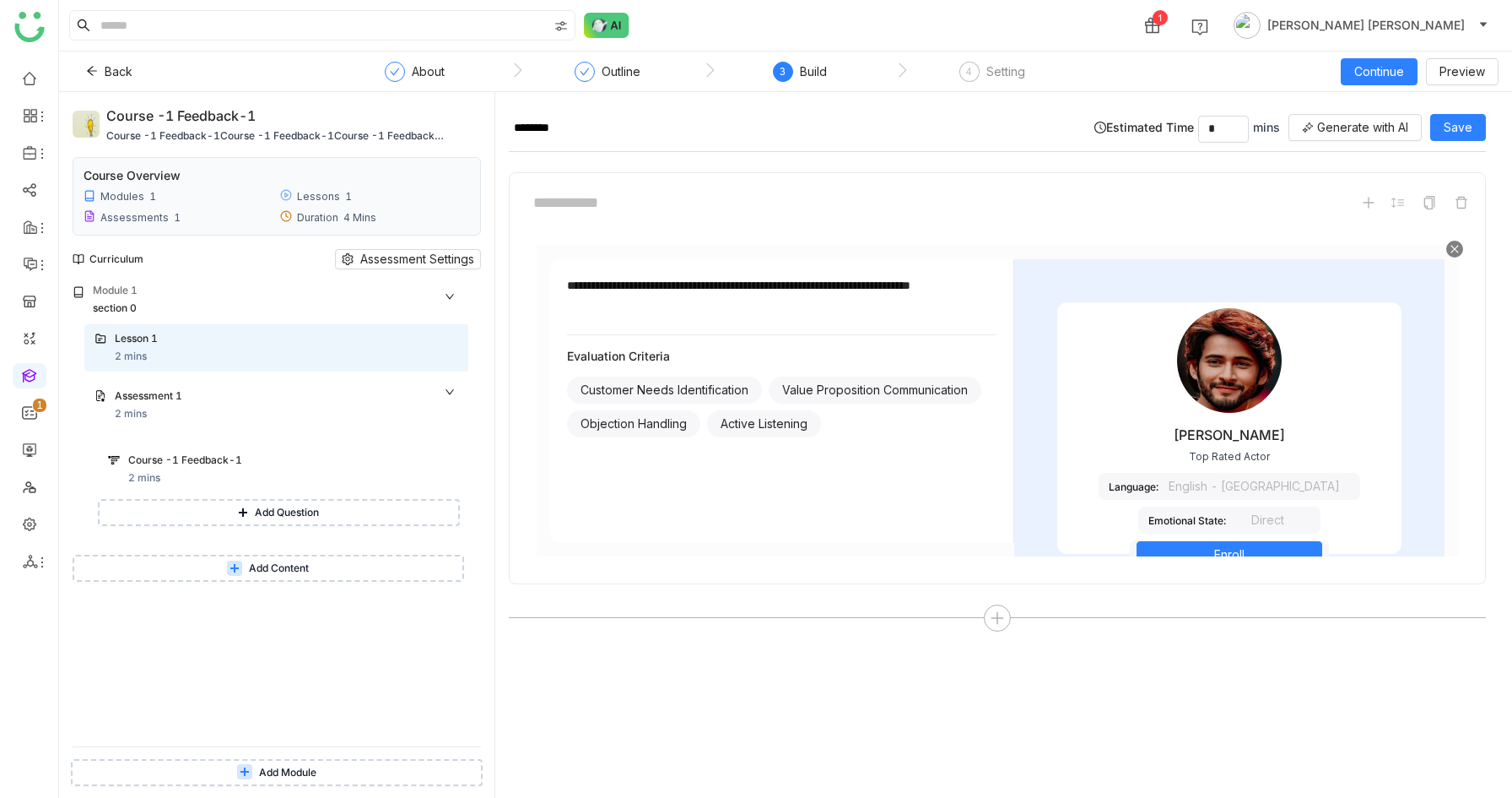
scroll to position [41, 0]
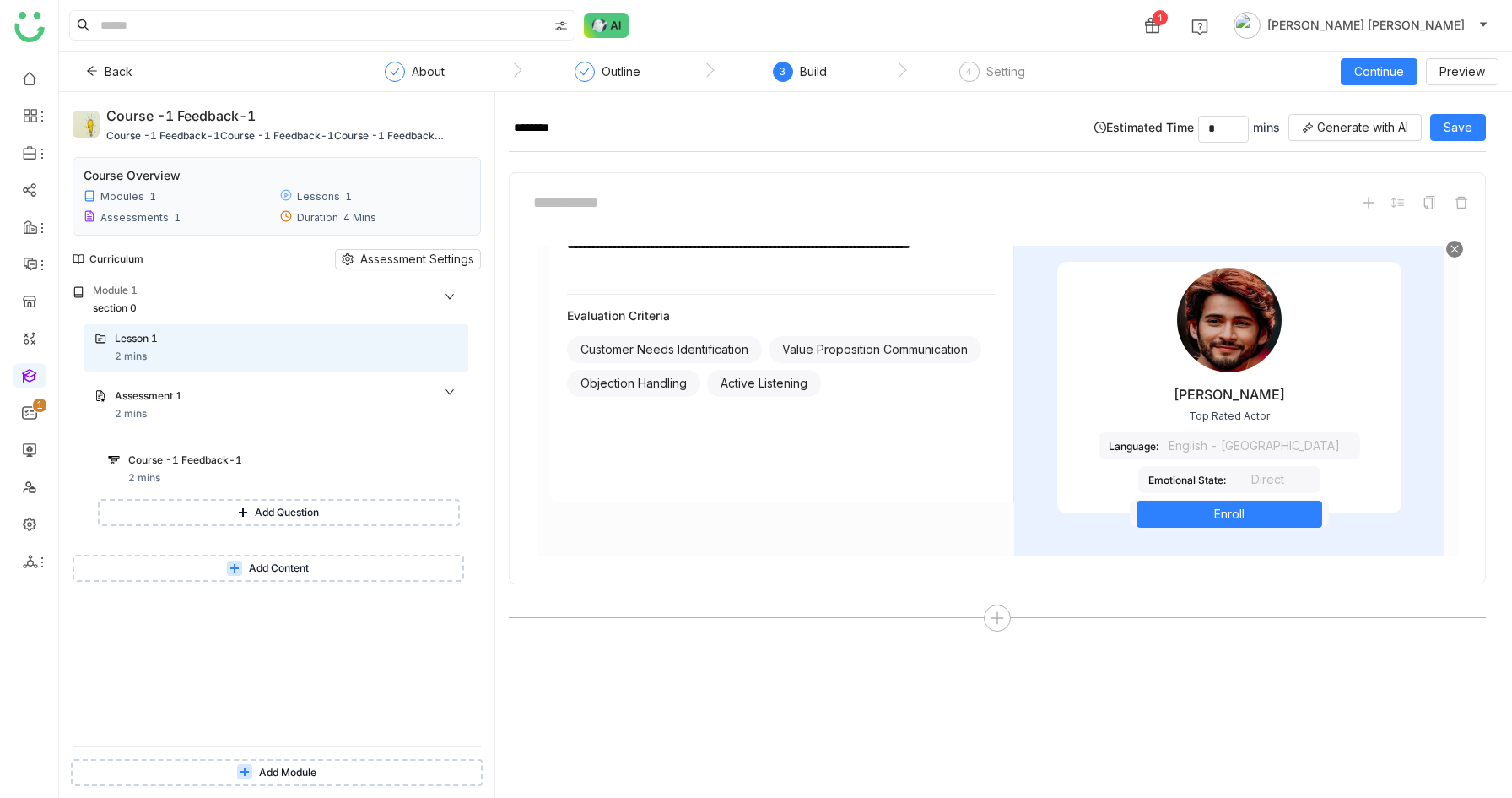
click at [1463, 241] on div at bounding box center [1455, 249] width 17 height 17
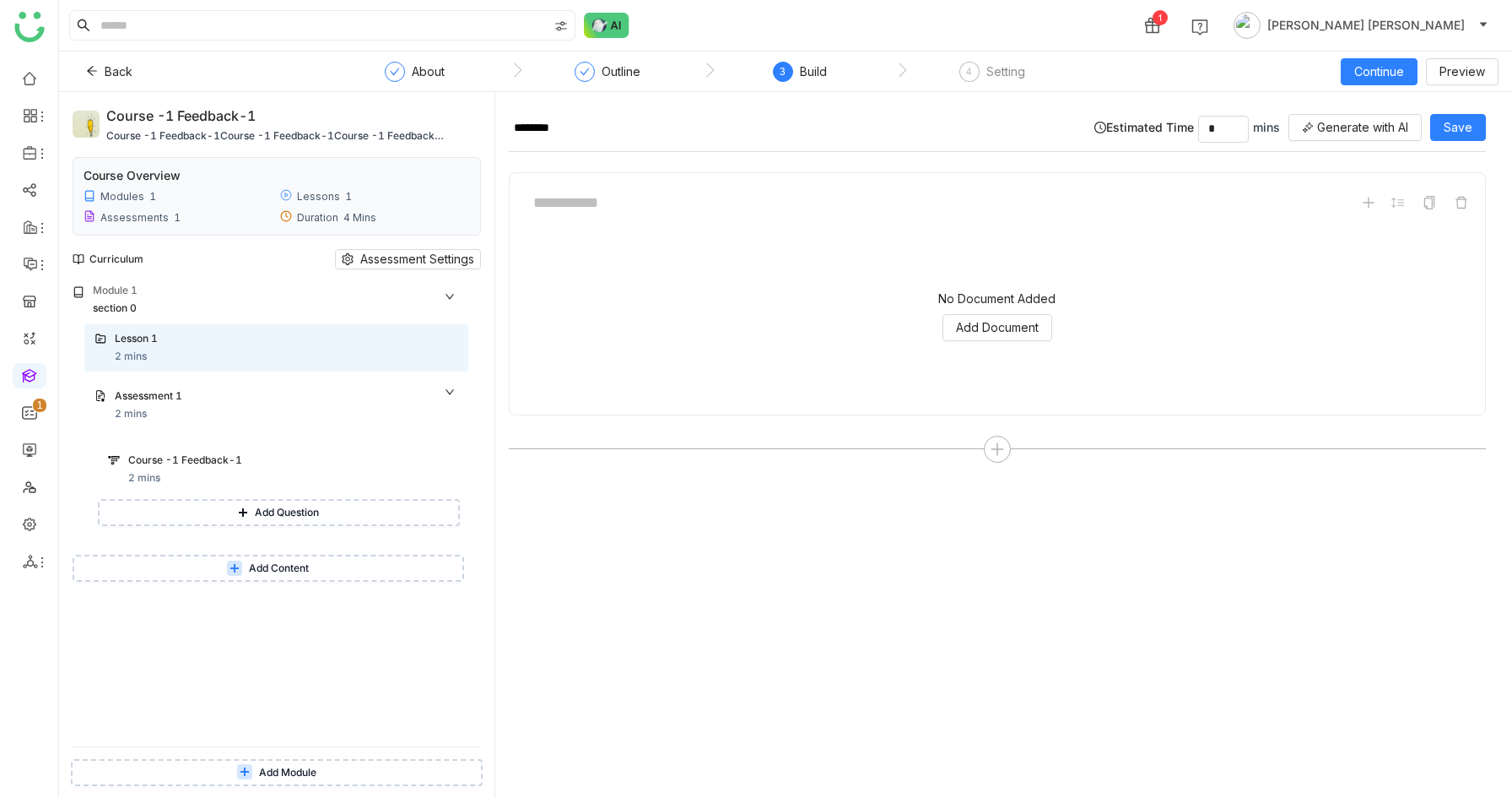
click at [23, 59] on ul "0 1 2 3 4 5 6 7 8 9" at bounding box center [29, 319] width 58 height 532
click at [24, 71] on link at bounding box center [29, 77] width 16 height 15
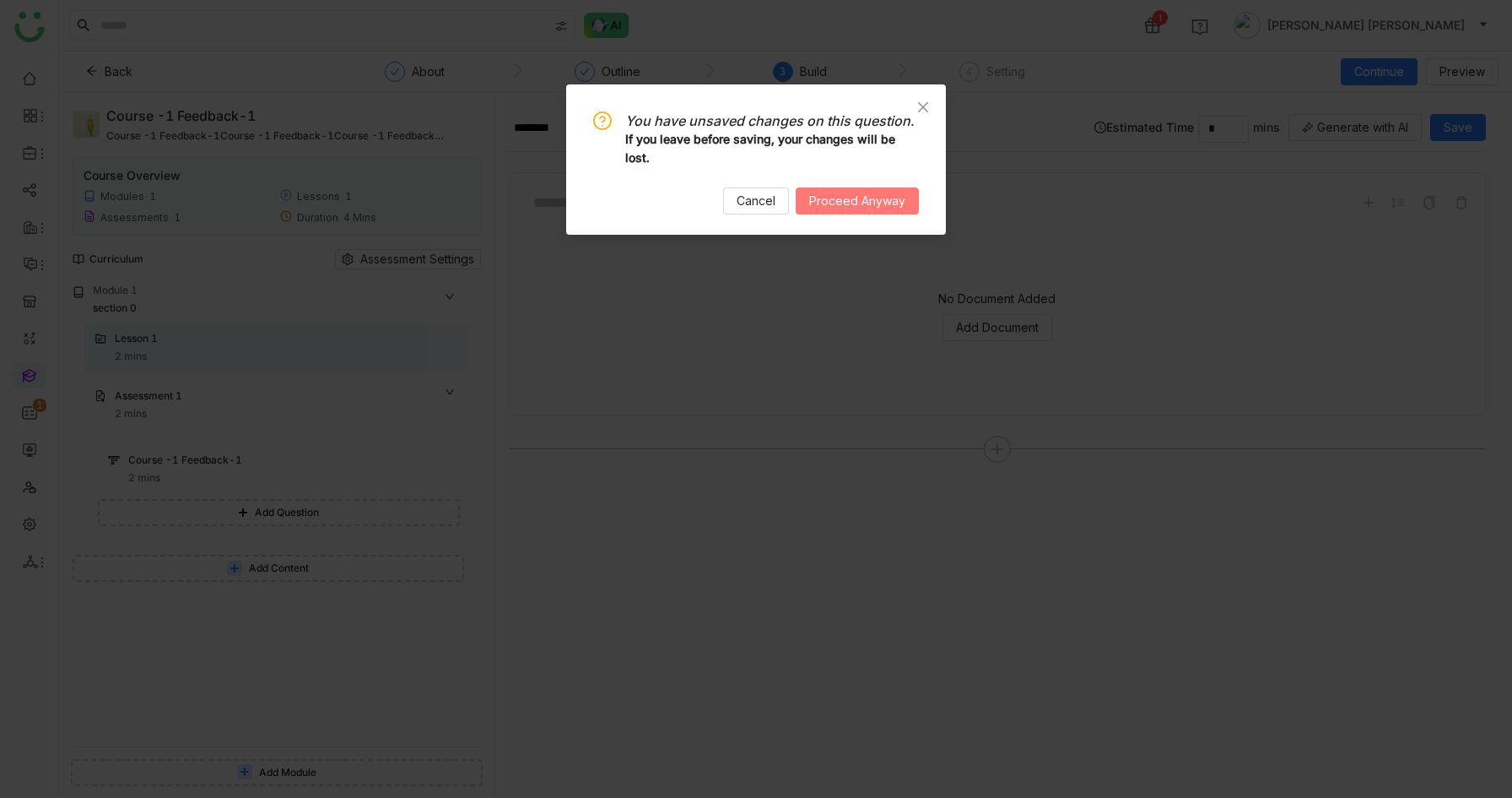
click at [839, 211] on button "Proceed Anyway" at bounding box center [858, 201] width 124 height 27
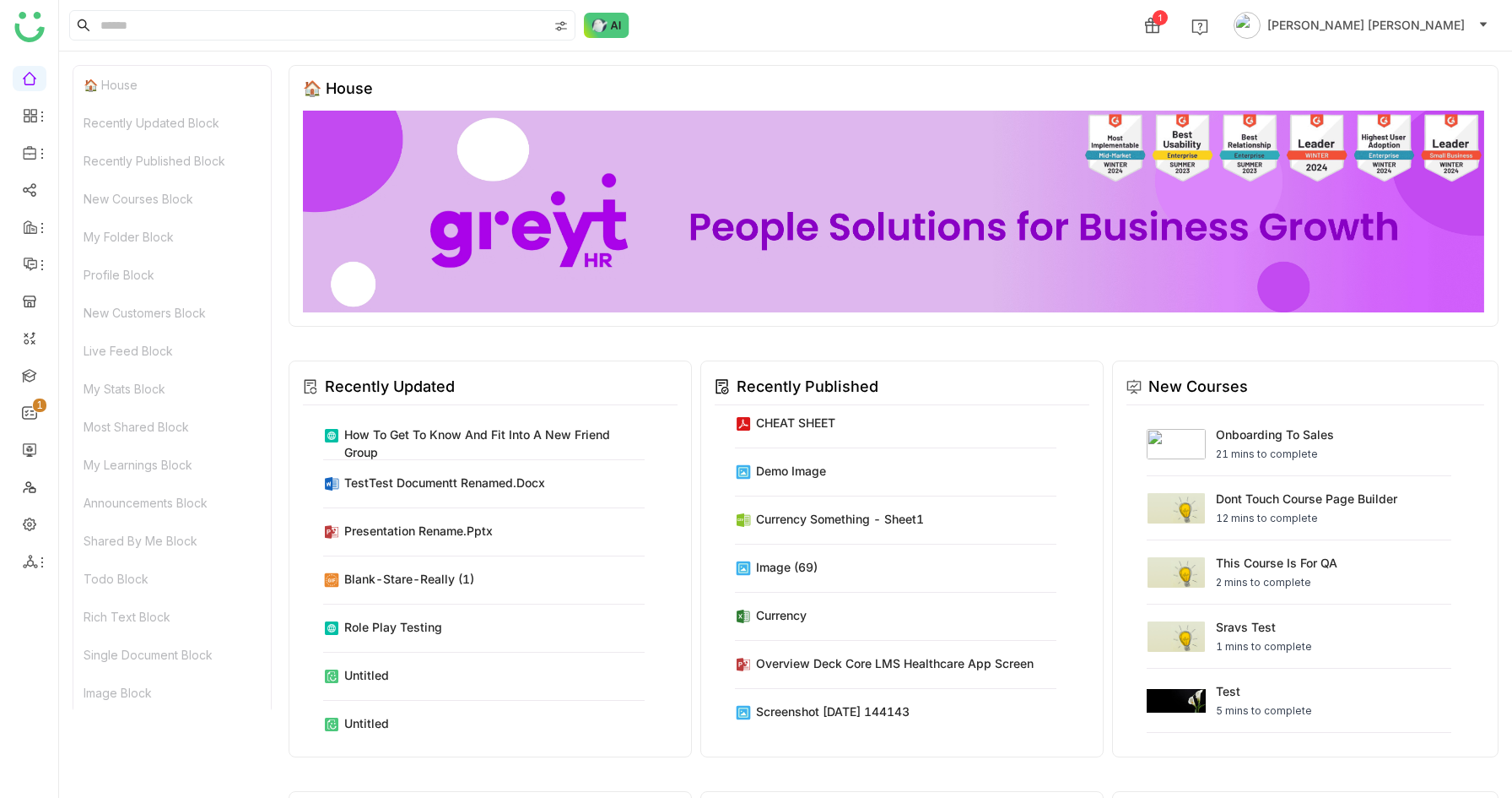
click at [147, 80] on div "🏠 House" at bounding box center [172, 85] width 197 height 38
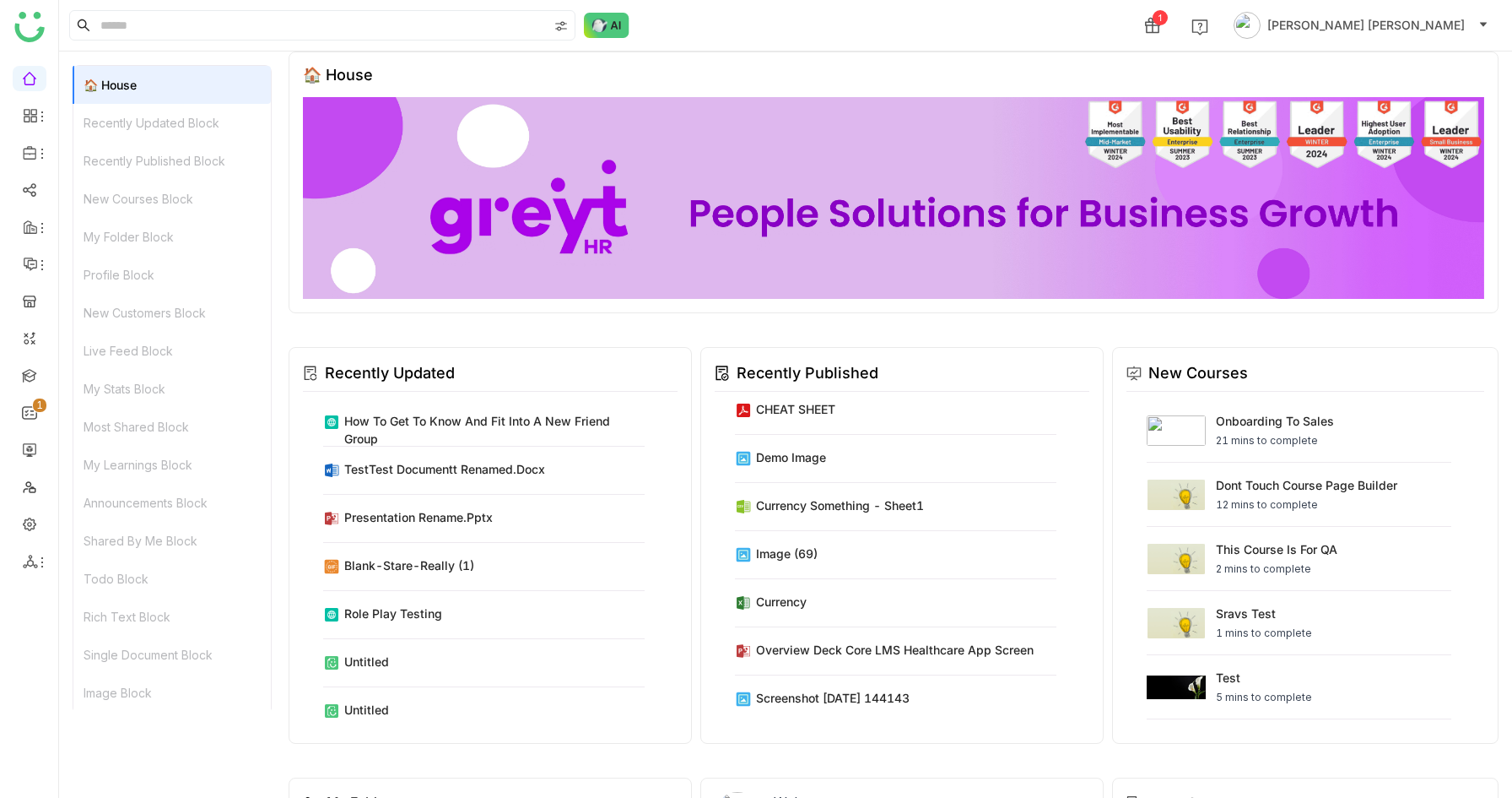
click at [150, 118] on div "Recently Updated Block" at bounding box center [172, 123] width 197 height 38
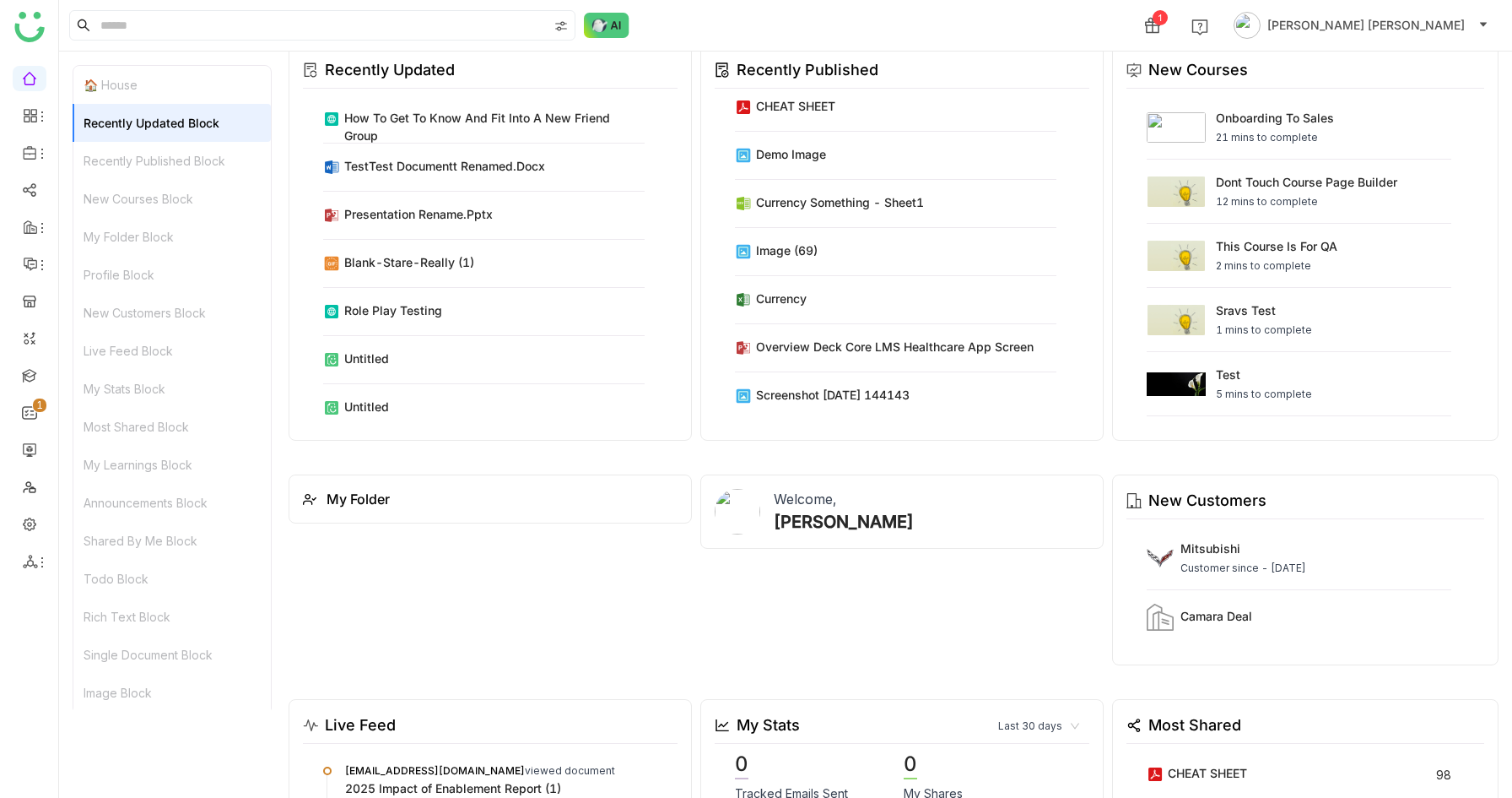
scroll to position [325, 0]
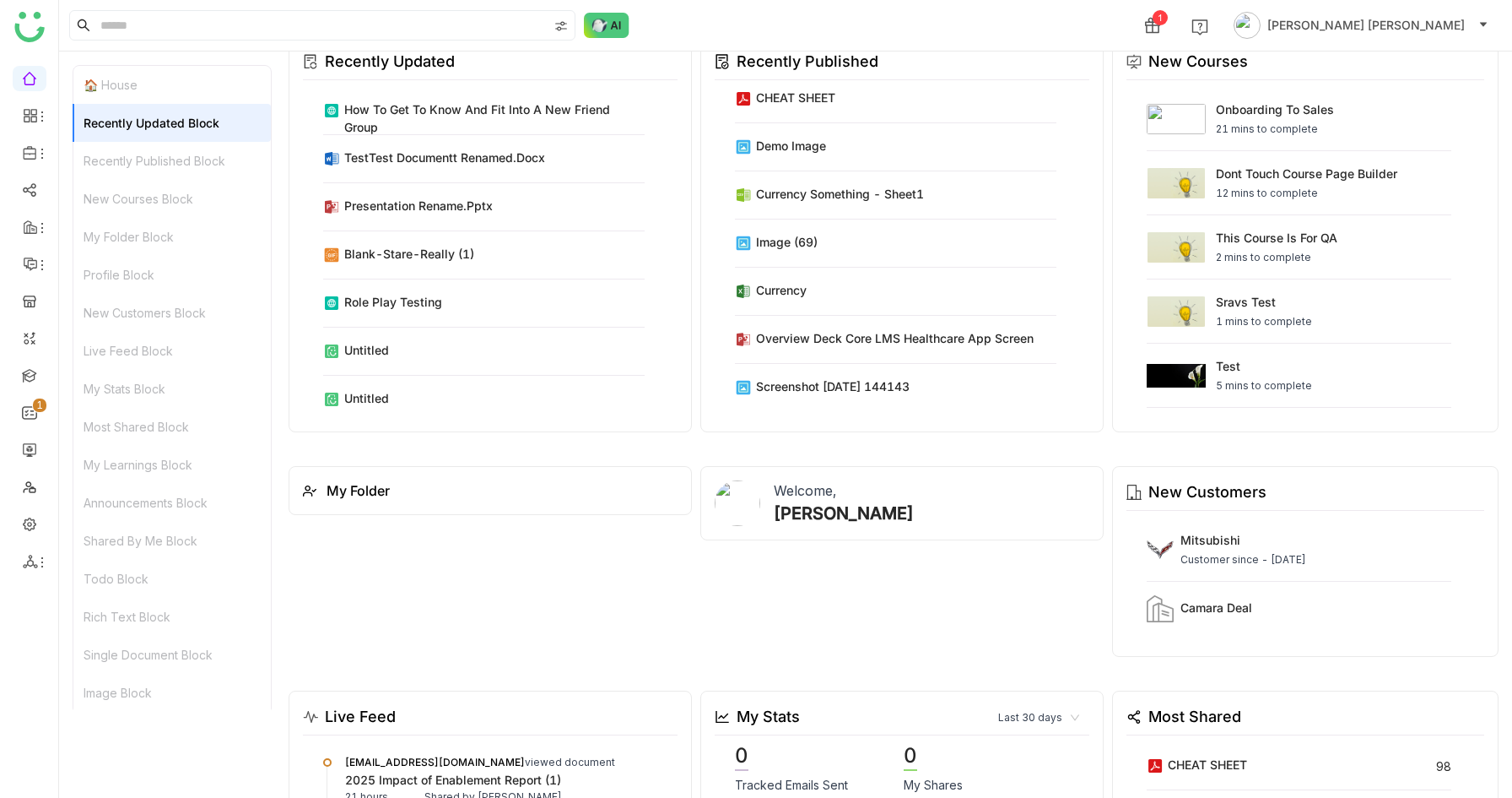
click at [144, 156] on div "Recently Published Block" at bounding box center [172, 161] width 197 height 38
click at [147, 188] on div "New Courses Block" at bounding box center [172, 199] width 197 height 38
click at [150, 228] on div "My Folder Block" at bounding box center [172, 237] width 197 height 38
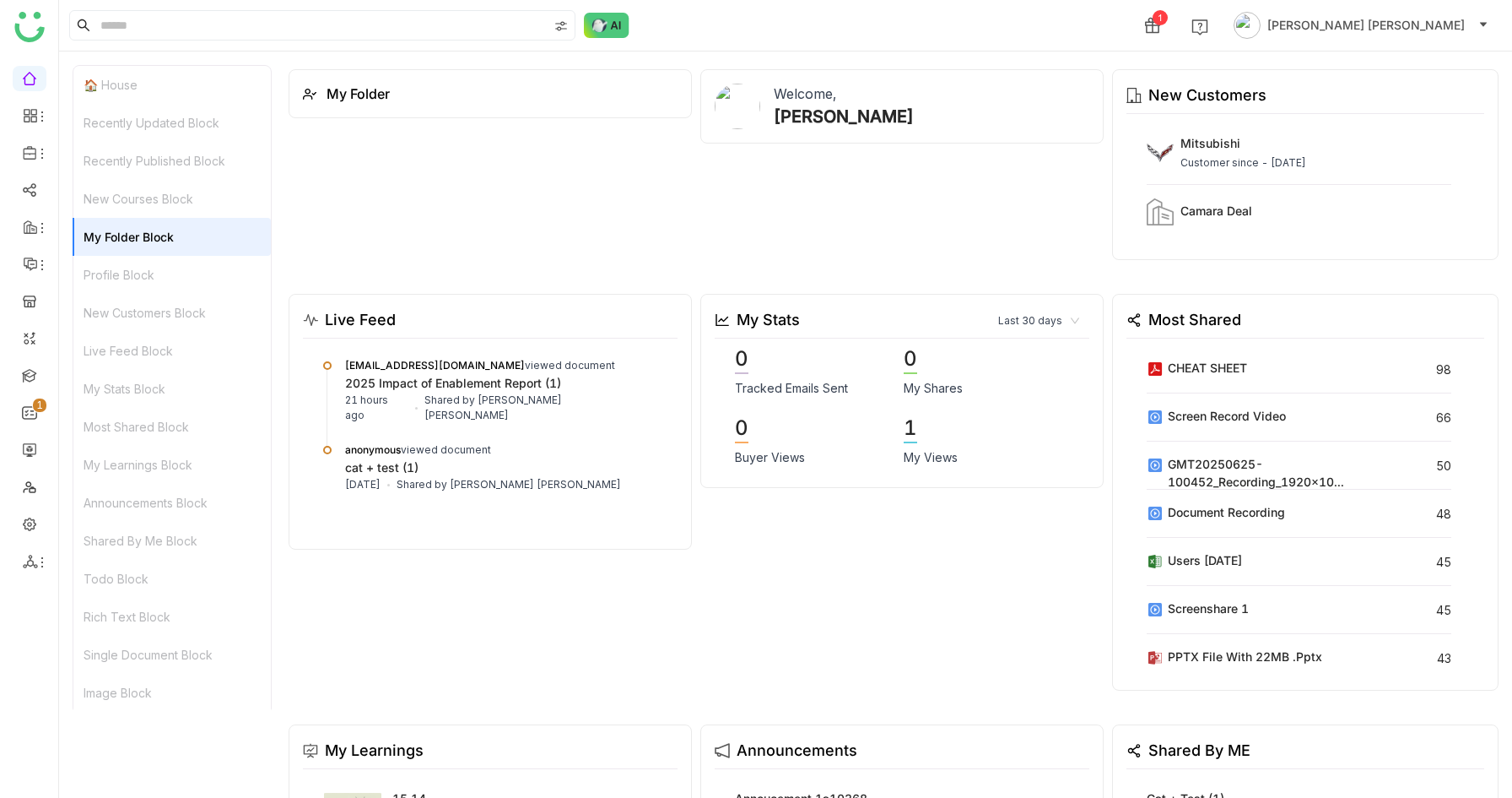
scroll to position [757, 0]
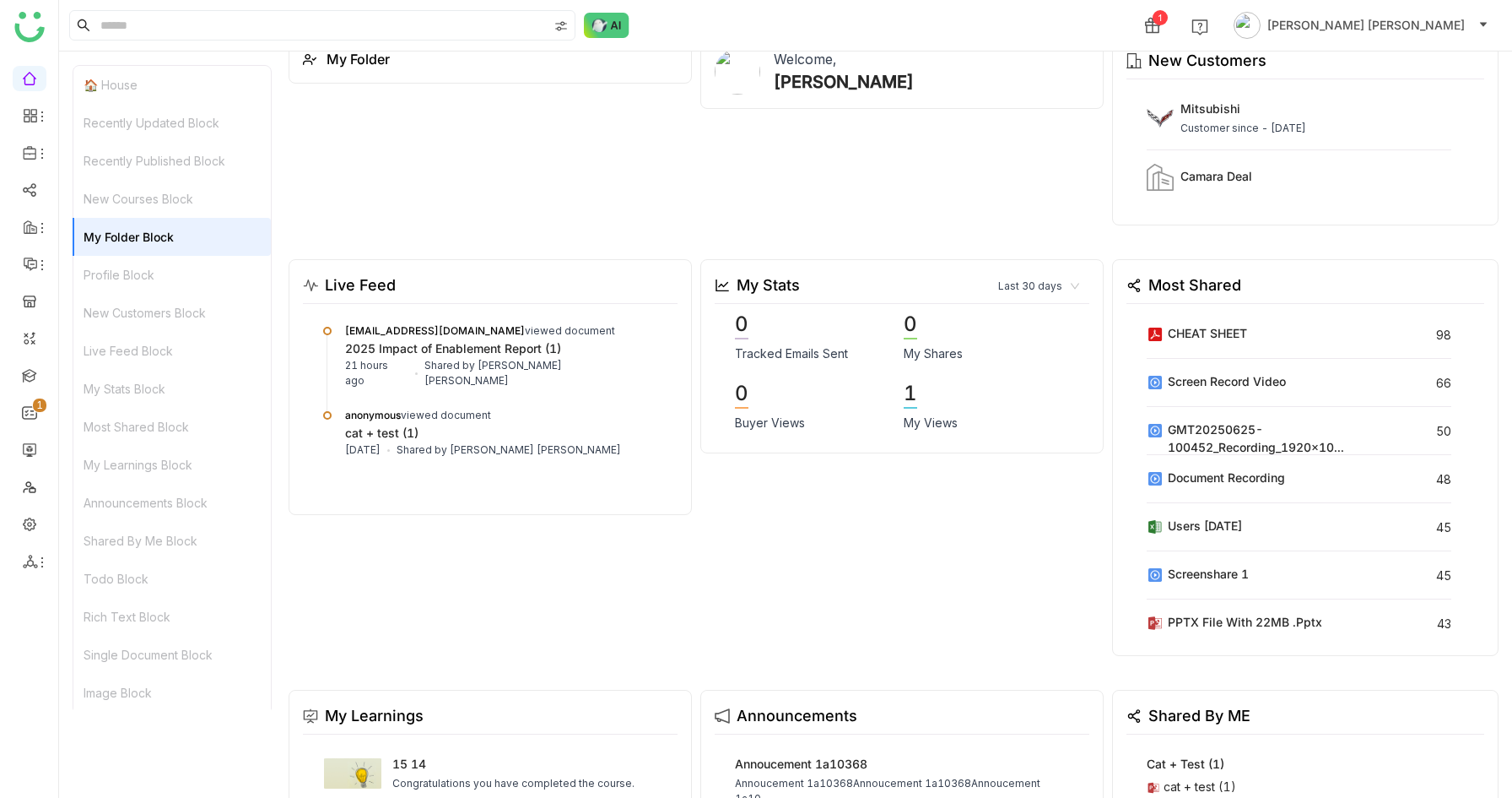
click at [145, 265] on div "Profile Block" at bounding box center [172, 275] width 197 height 38
click at [153, 309] on div "New Customers Block" at bounding box center [172, 313] width 197 height 38
click at [161, 357] on div "Live Feed Block" at bounding box center [172, 351] width 197 height 38
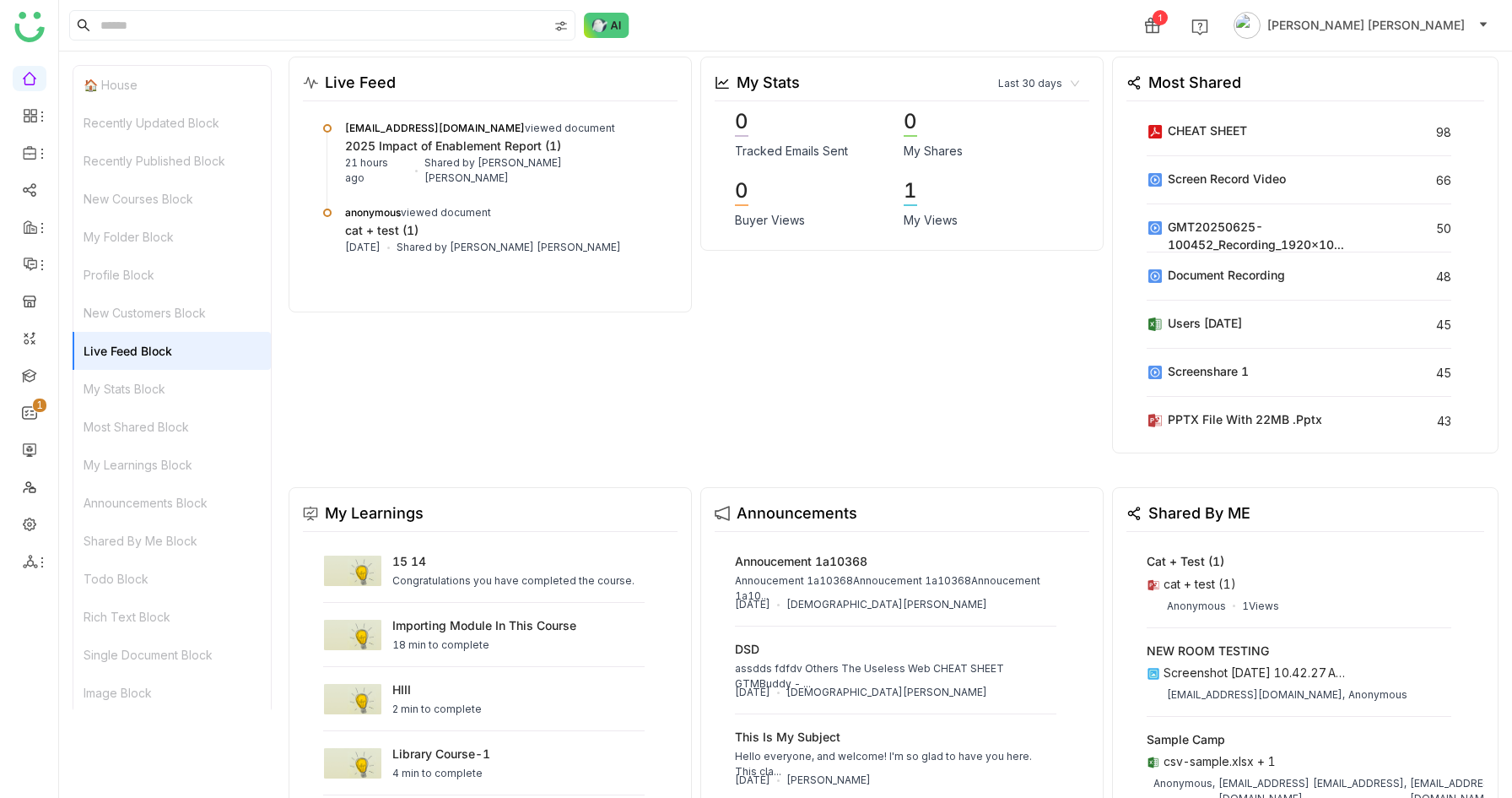
scroll to position [980, 0]
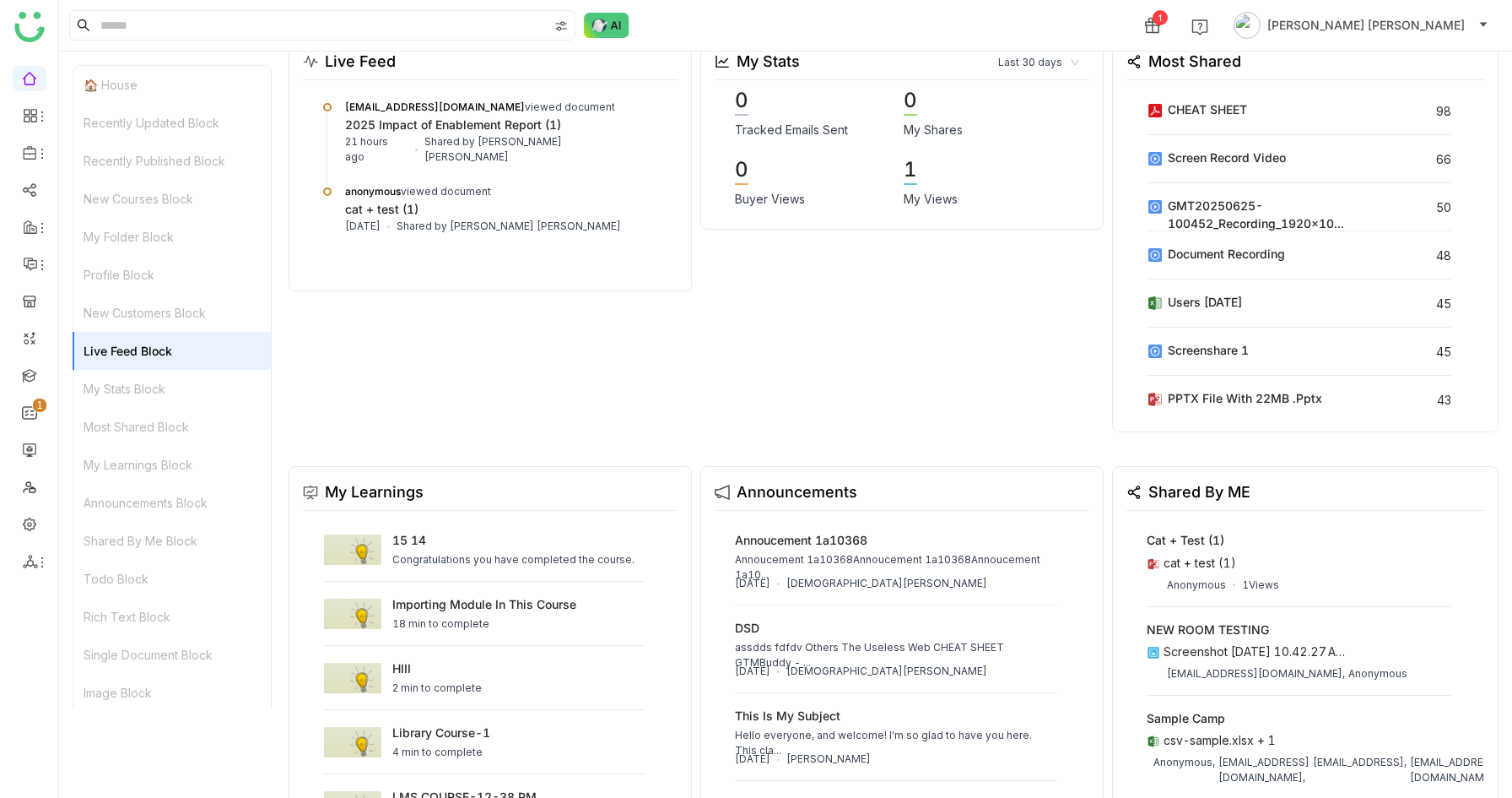
click at [155, 385] on div "My Stats Block" at bounding box center [172, 389] width 197 height 38
click at [158, 409] on div "Most Shared Block" at bounding box center [172, 427] width 197 height 38
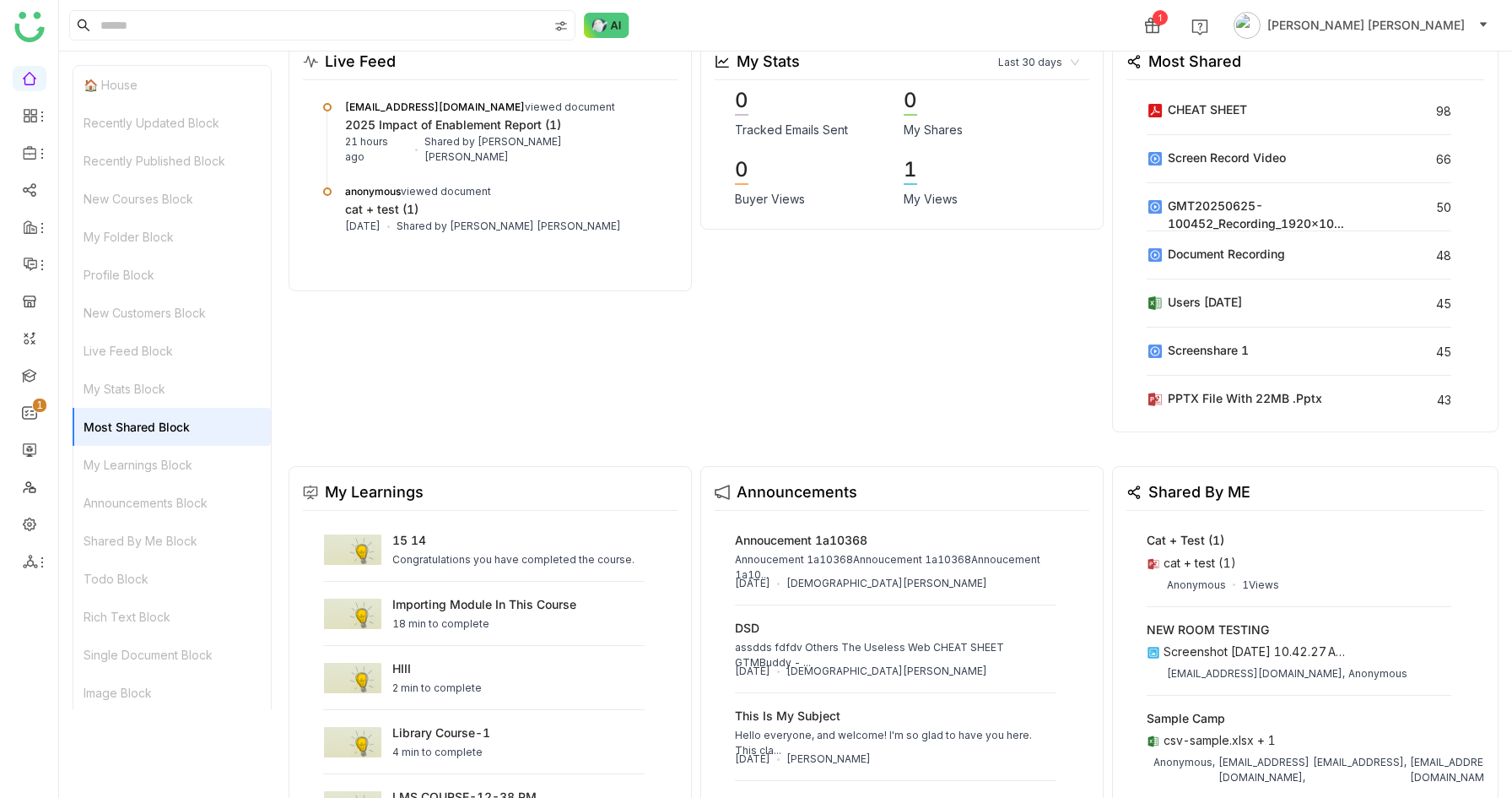
click at [161, 457] on div "My Learnings Block" at bounding box center [172, 464] width 197 height 38
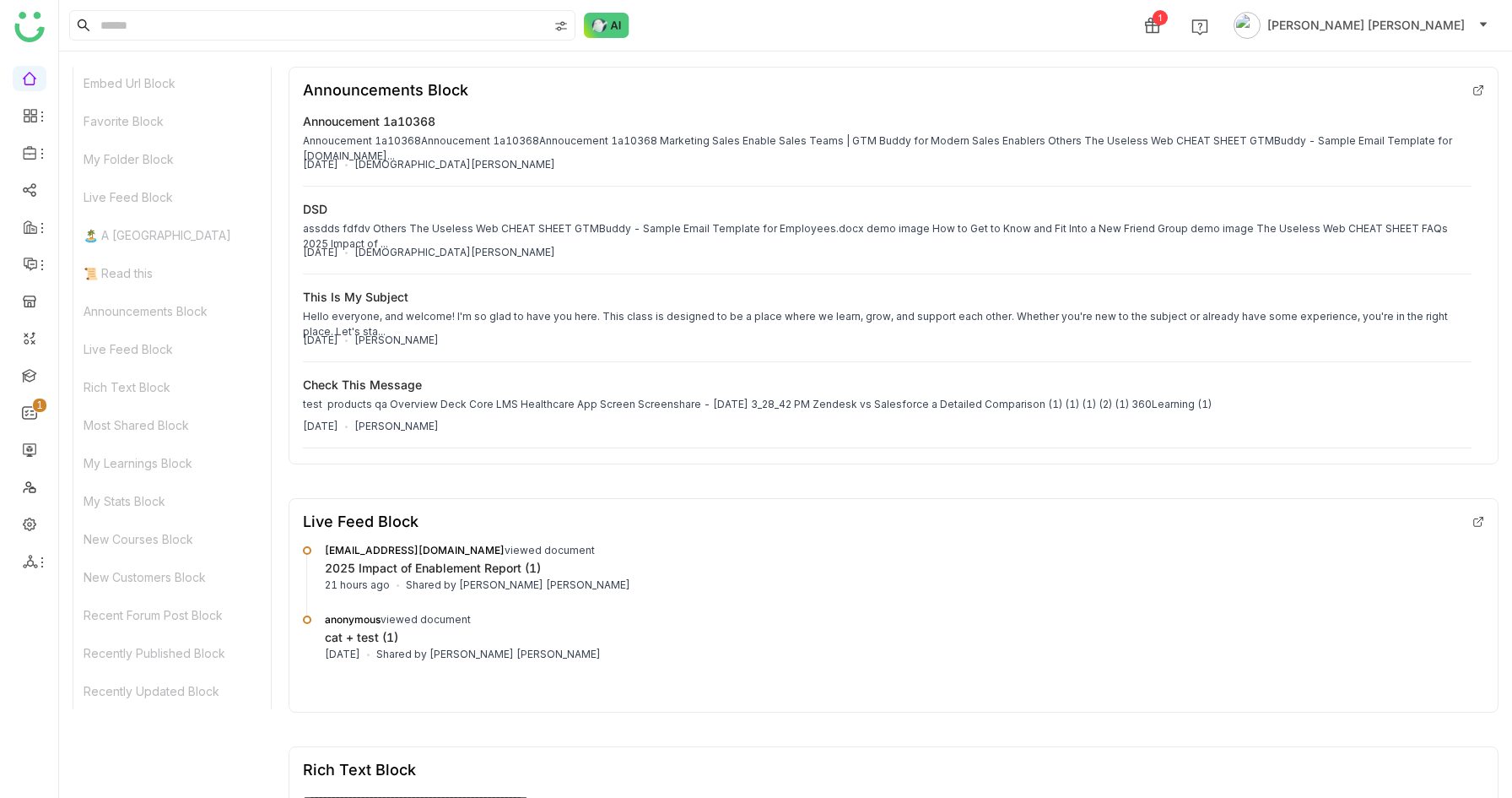
scroll to position [2835, 0]
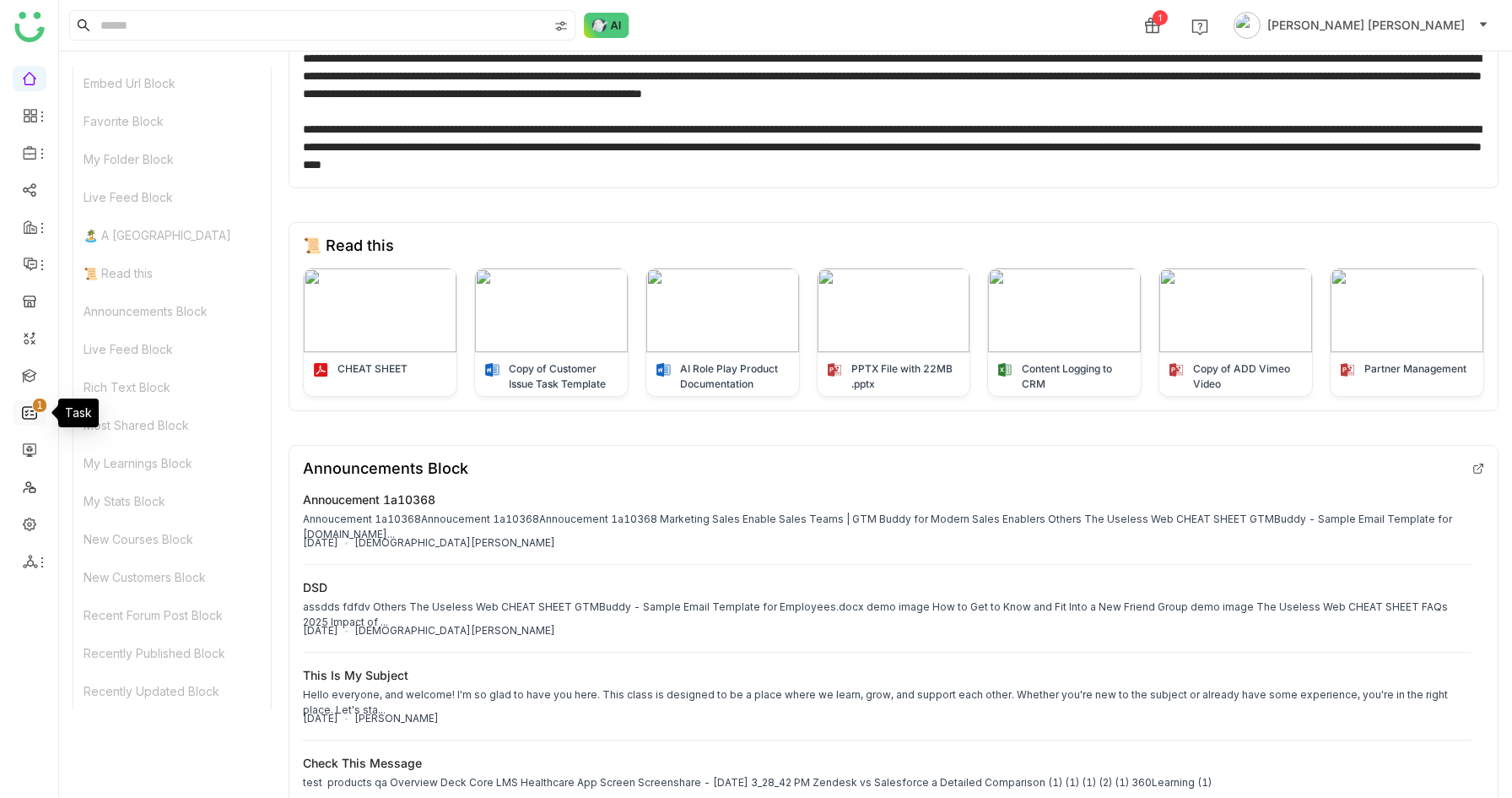
click at [22, 418] on link "0 1 2 3 4 5 6 7 8 9" at bounding box center [29, 412] width 16 height 15
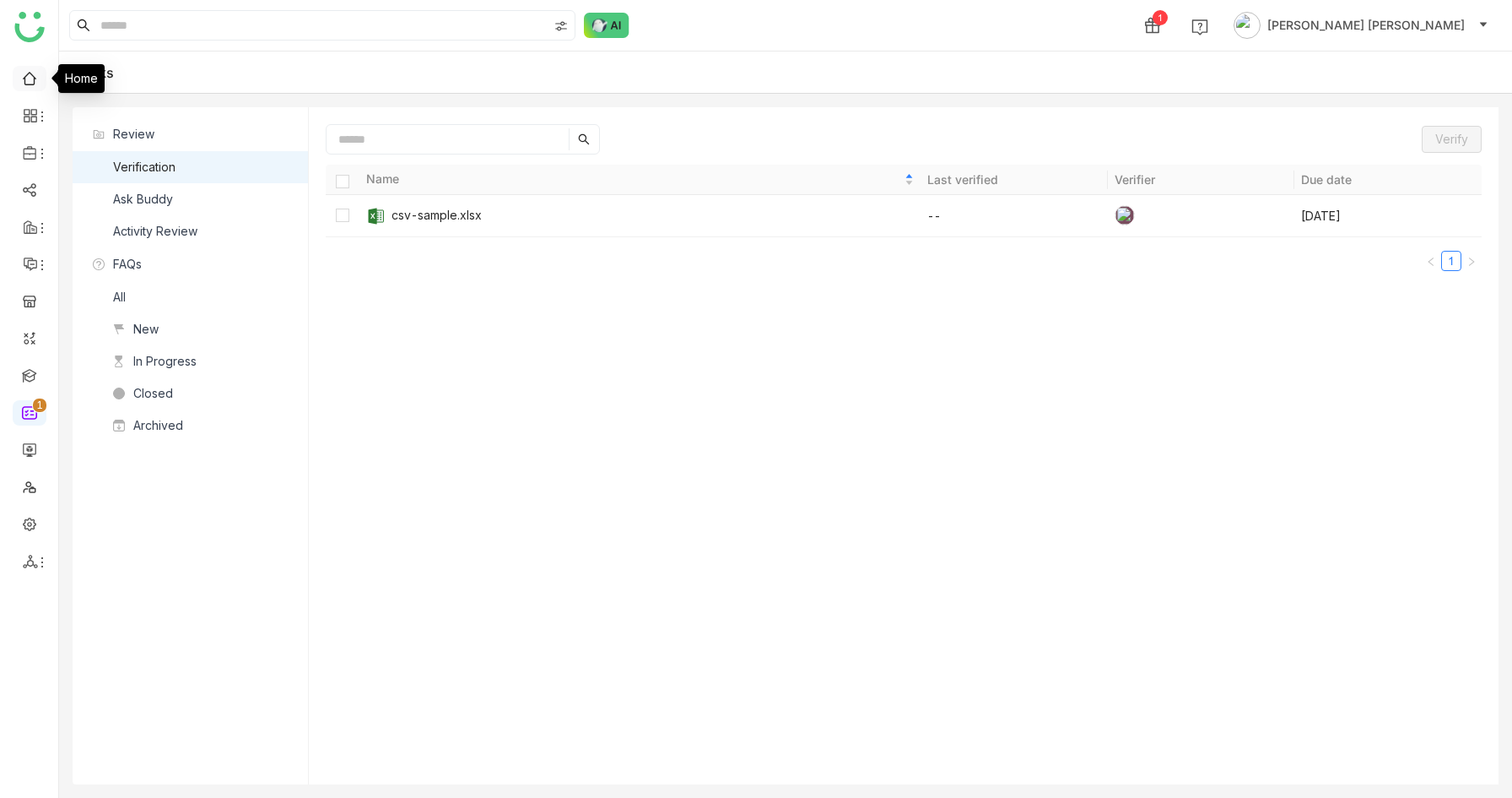
click at [27, 73] on link at bounding box center [29, 77] width 16 height 15
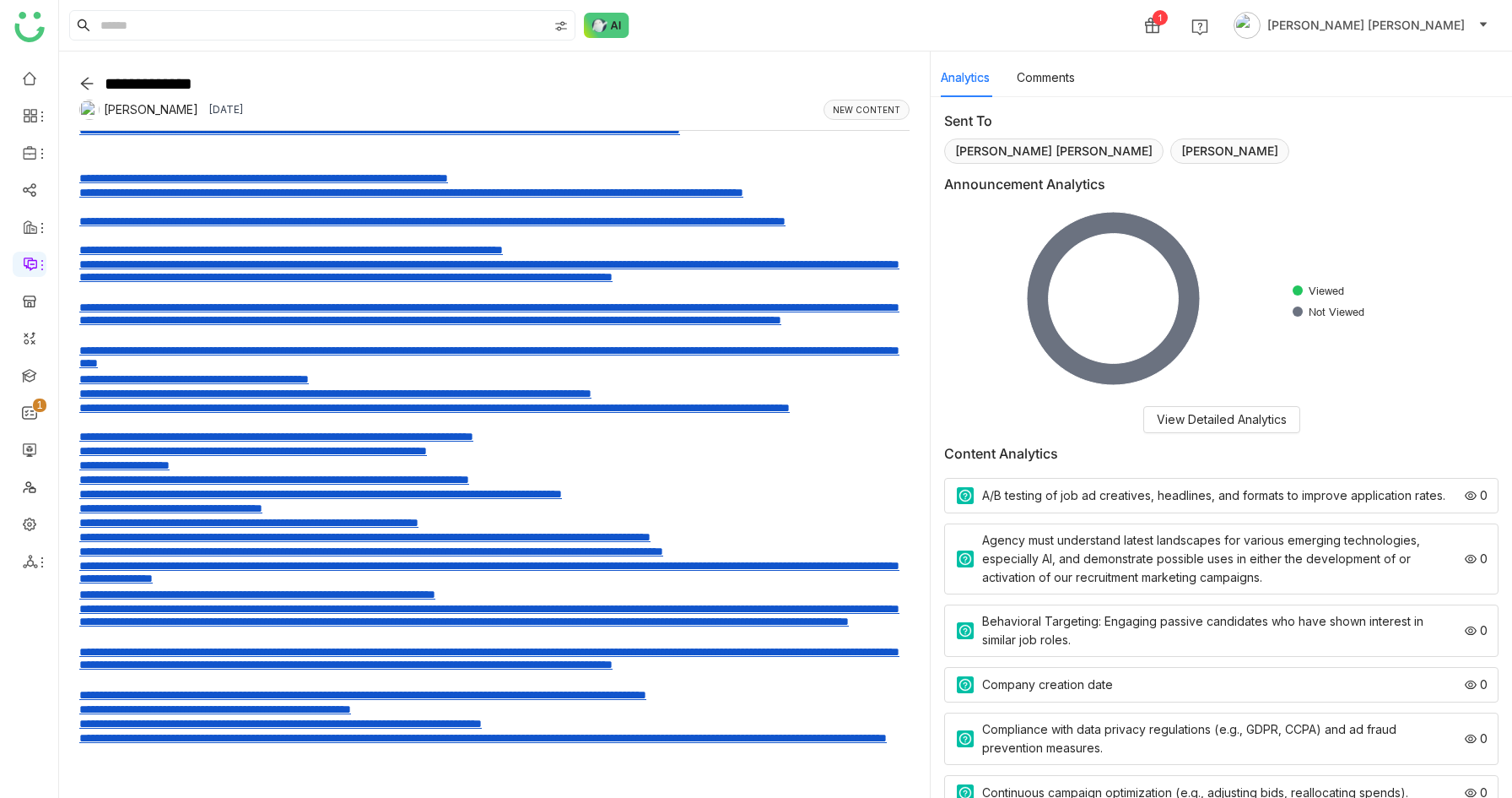
click at [1203, 495] on div "A/B testing of job ad creatives, headlines, and formats to improve application …" at bounding box center [1214, 495] width 463 height 18
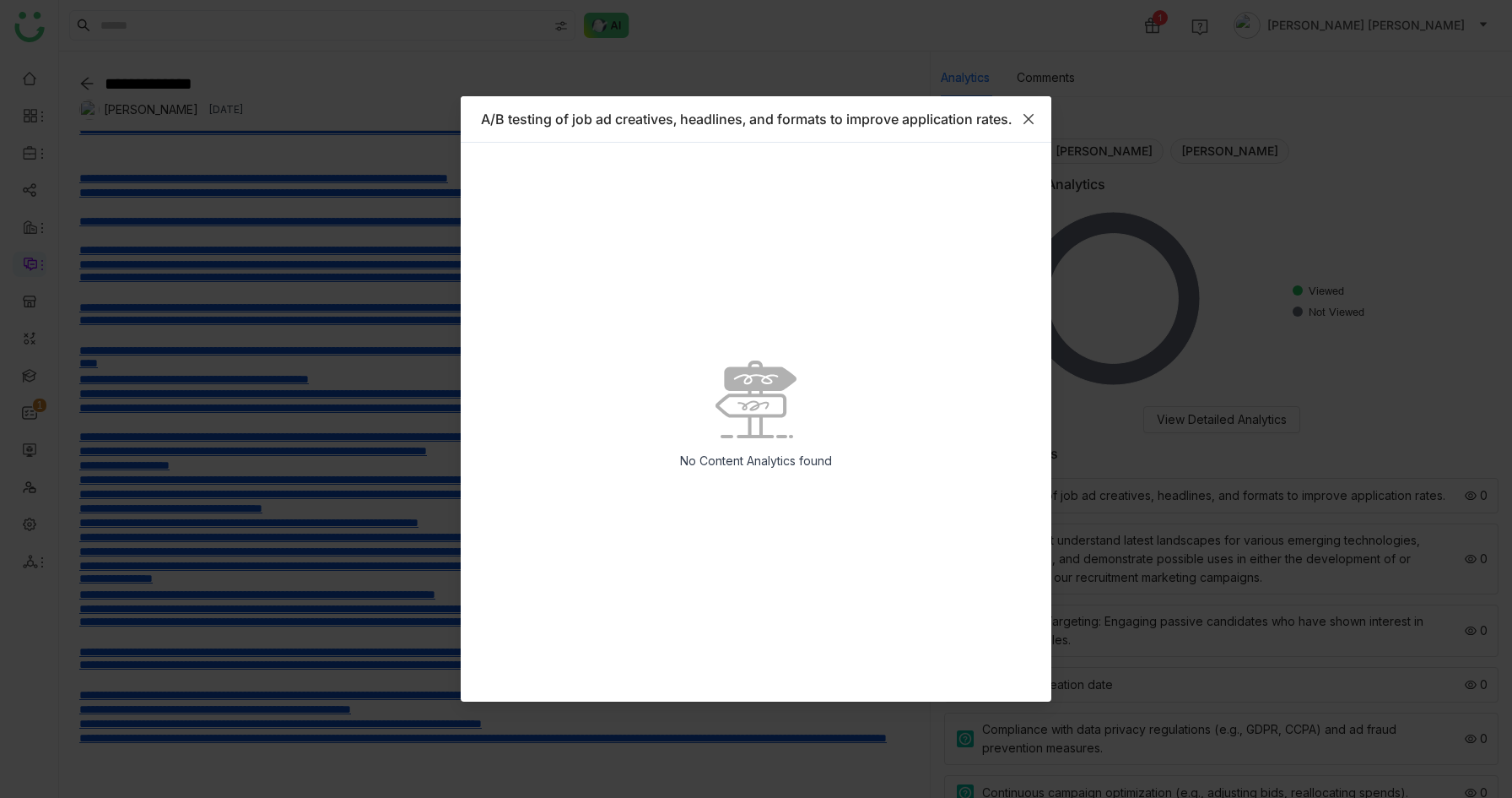
click at [1033, 118] on icon "Close" at bounding box center [1029, 119] width 14 height 14
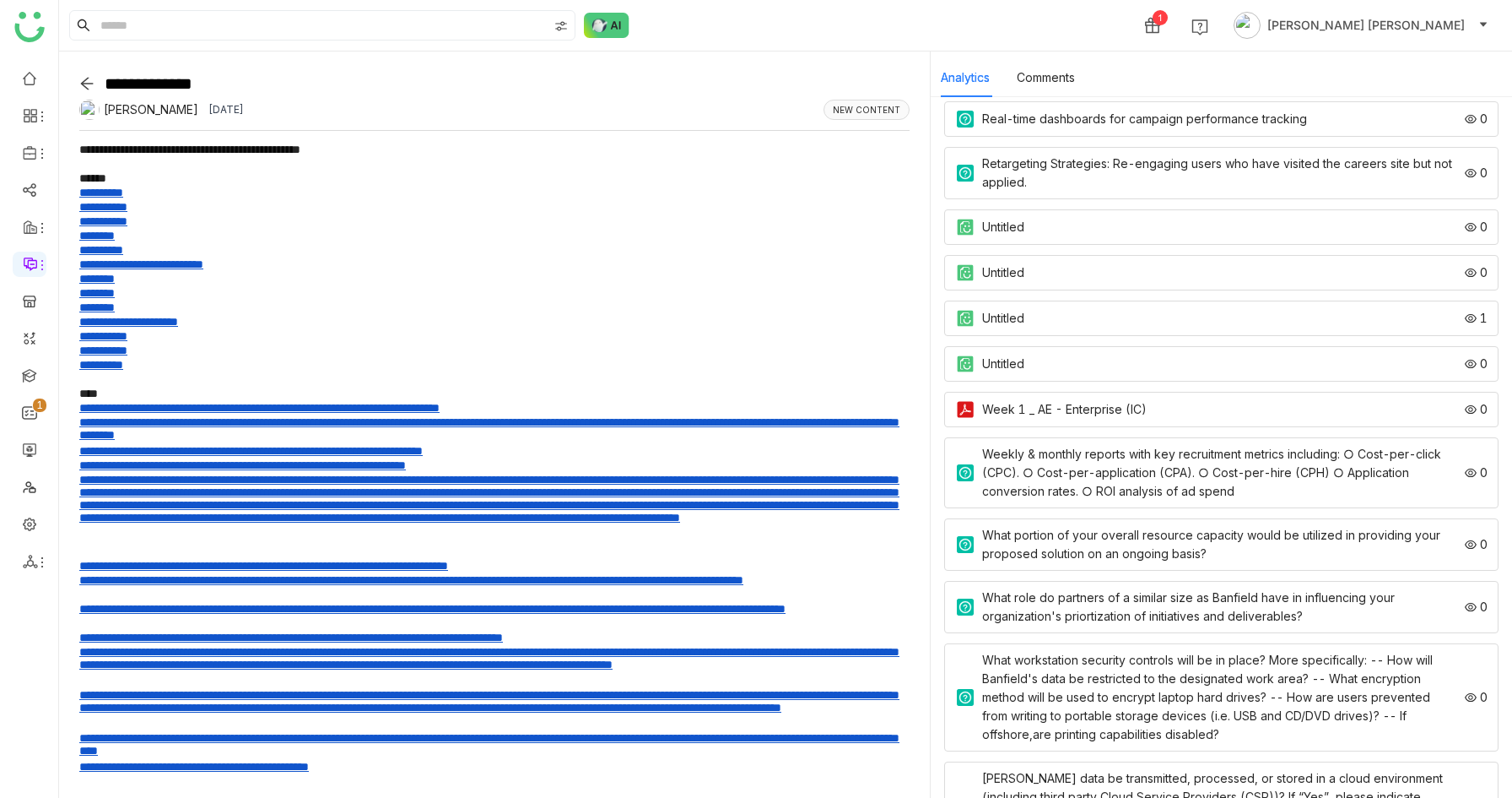
scroll to position [2168, 0]
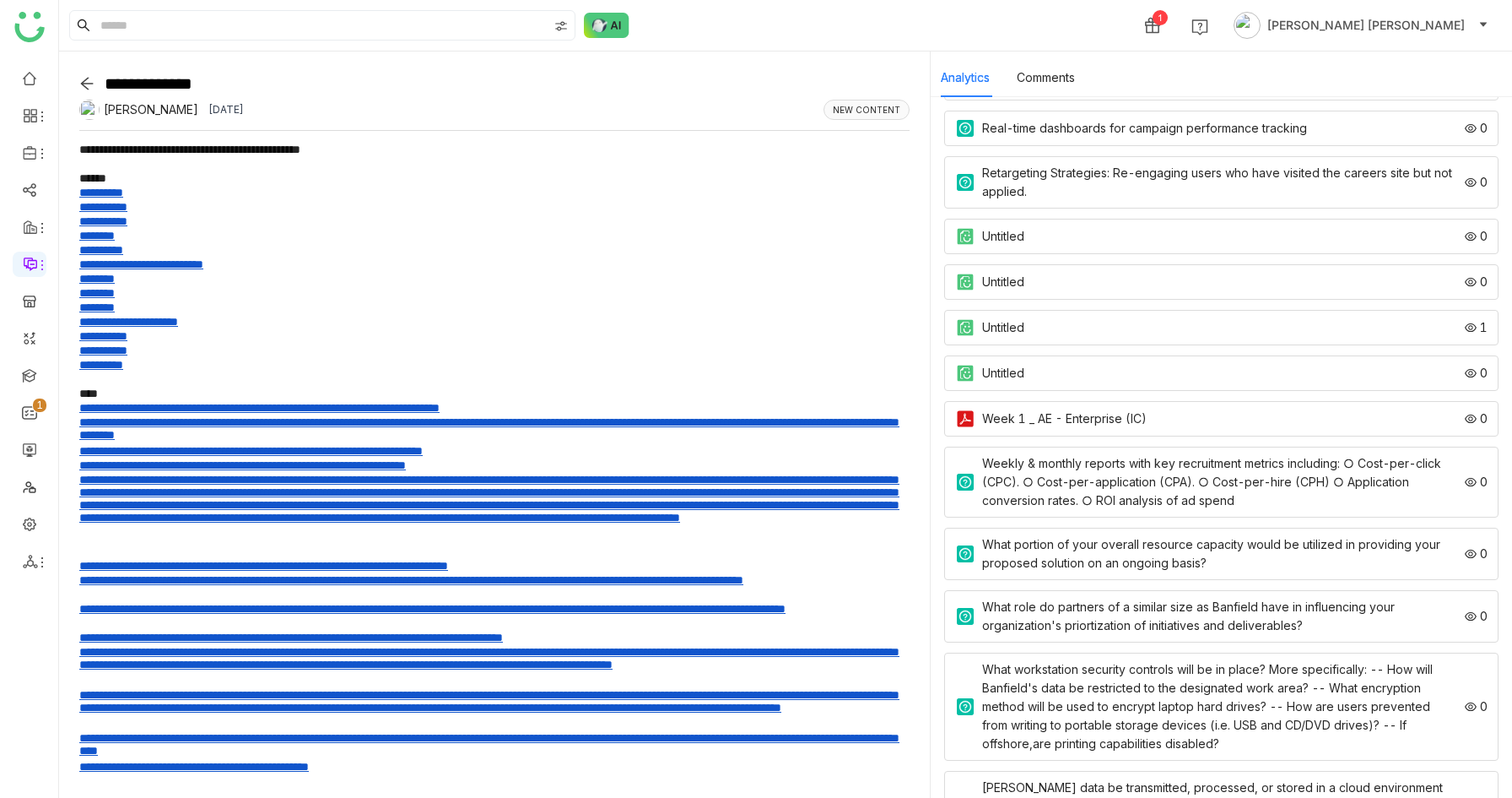
click at [1005, 330] on div "Untitled" at bounding box center [1003, 327] width 42 height 18
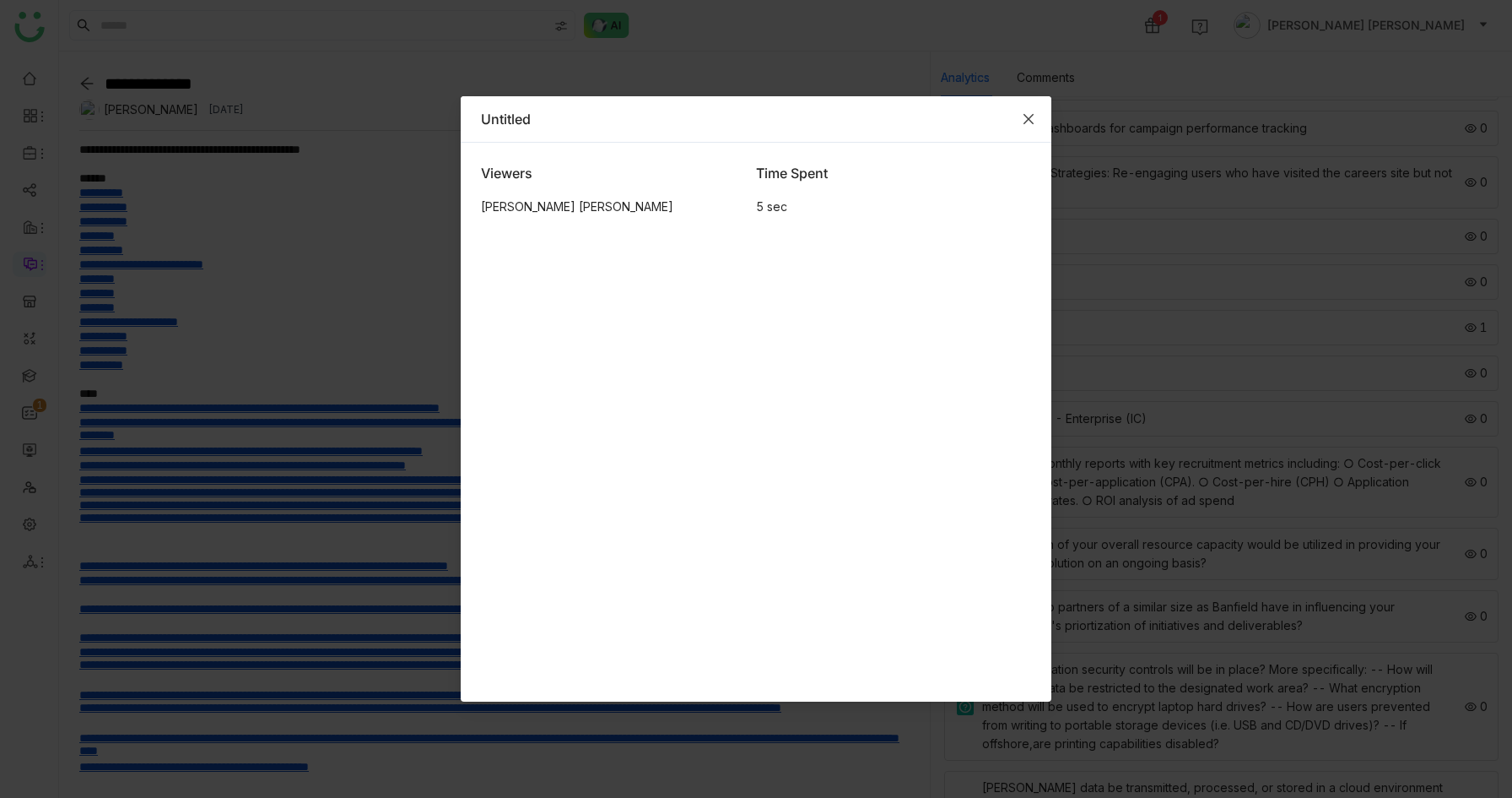
click at [1029, 125] on span "Close" at bounding box center [1029, 118] width 46 height 46
